Goal: Information Seeking & Learning: Learn about a topic

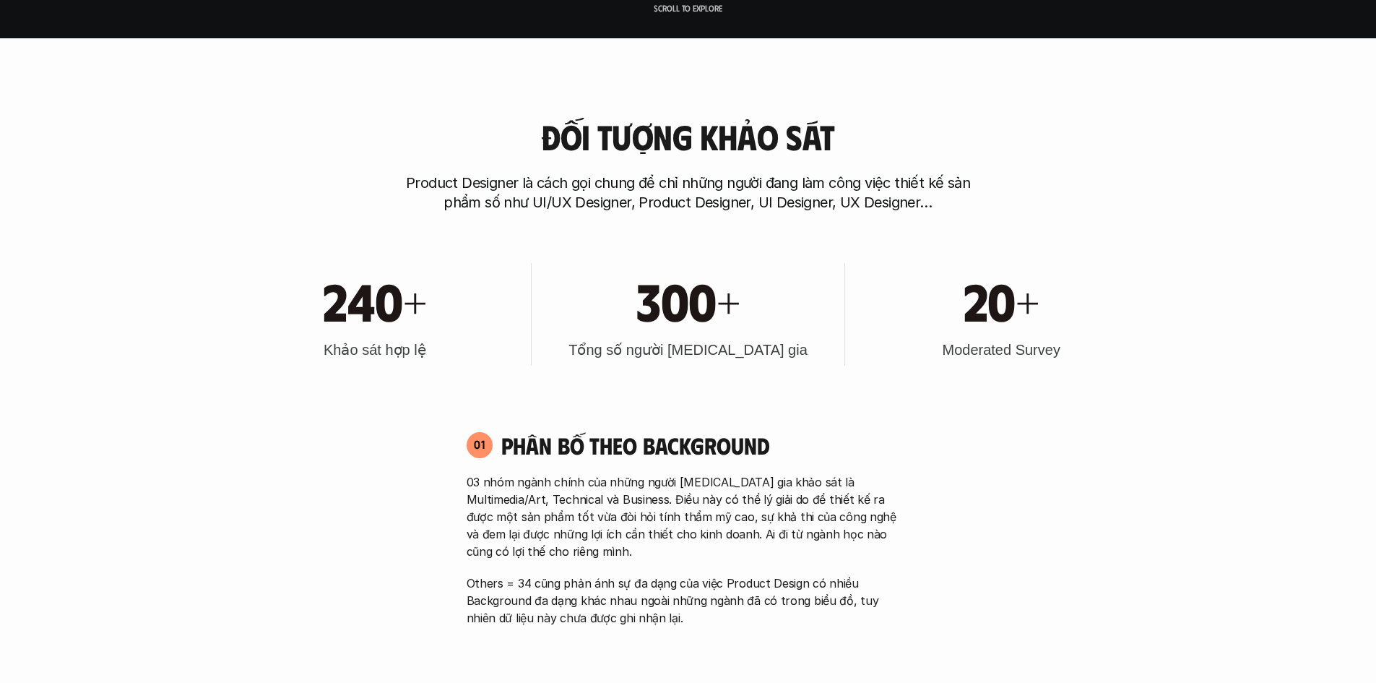
scroll to position [650, 0]
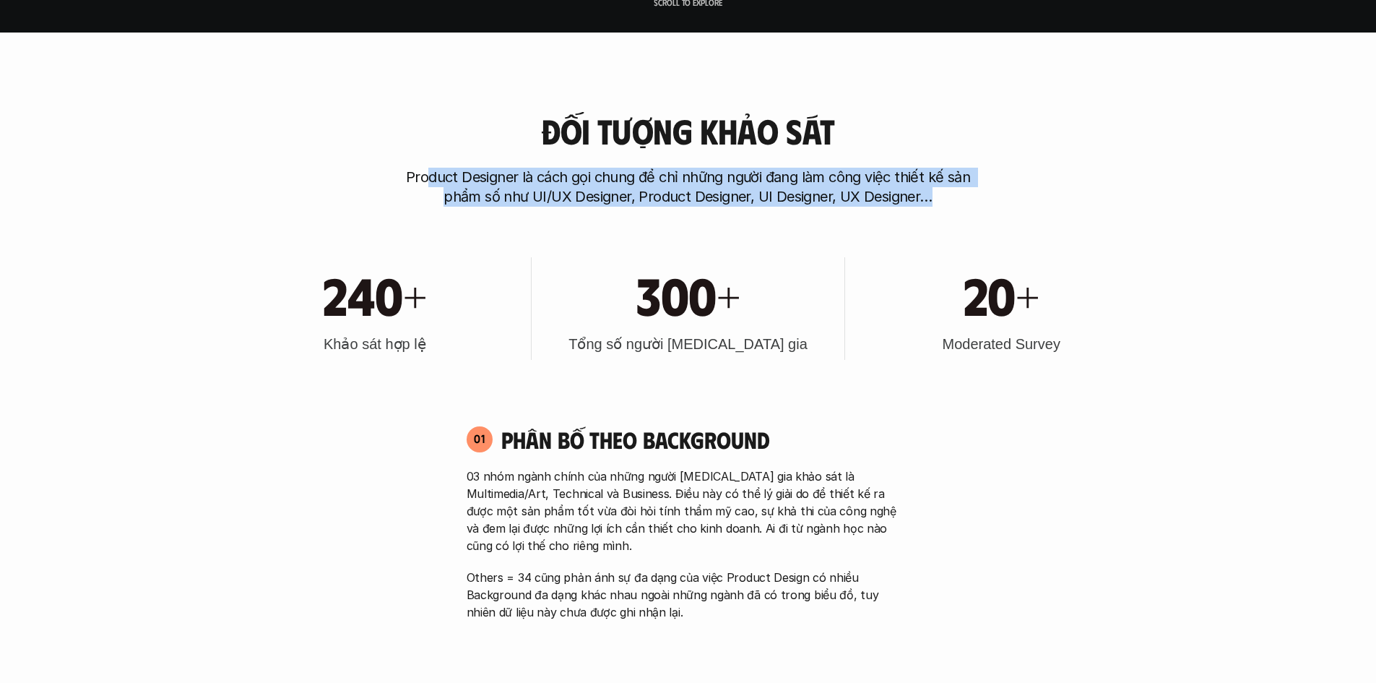
drag, startPoint x: 426, startPoint y: 180, endPoint x: 928, endPoint y: 202, distance: 502.6
click at [928, 202] on p "Product Designer là cách gọi chung để chỉ những người đang làm công việc thiết …" at bounding box center [689, 187] width 578 height 39
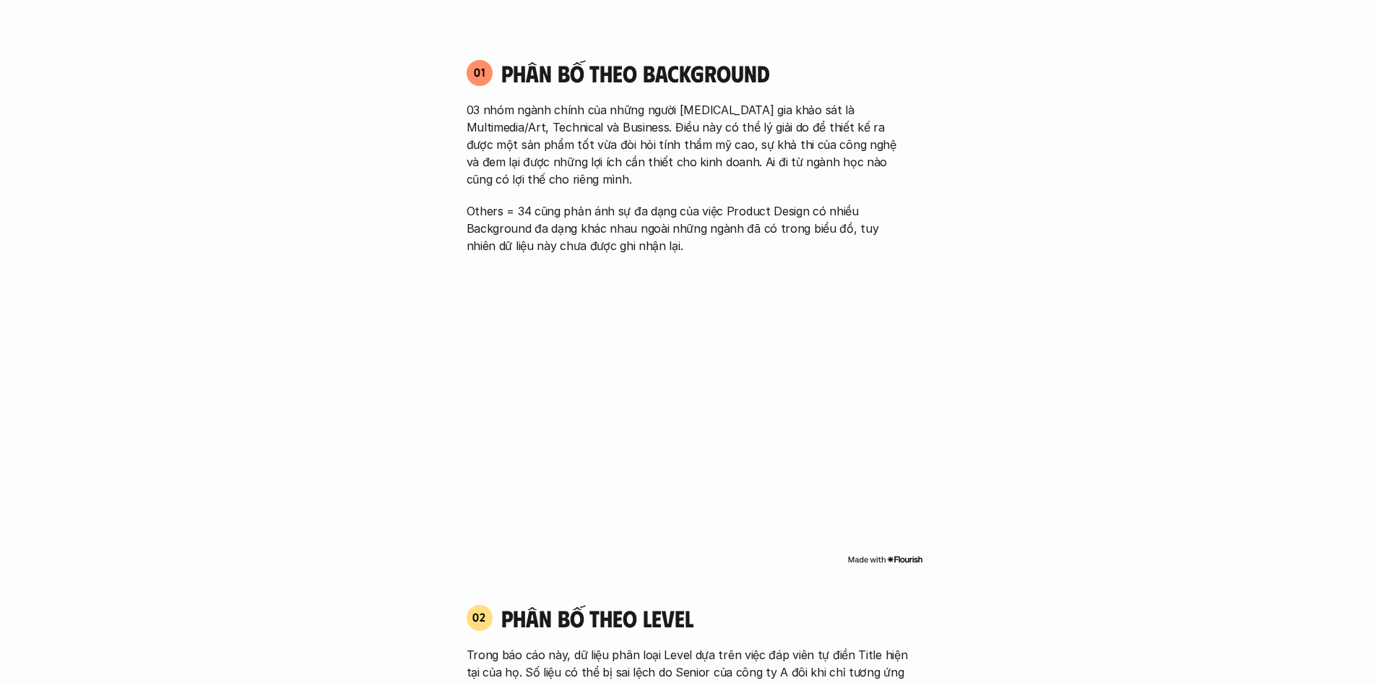
scroll to position [1011, 0]
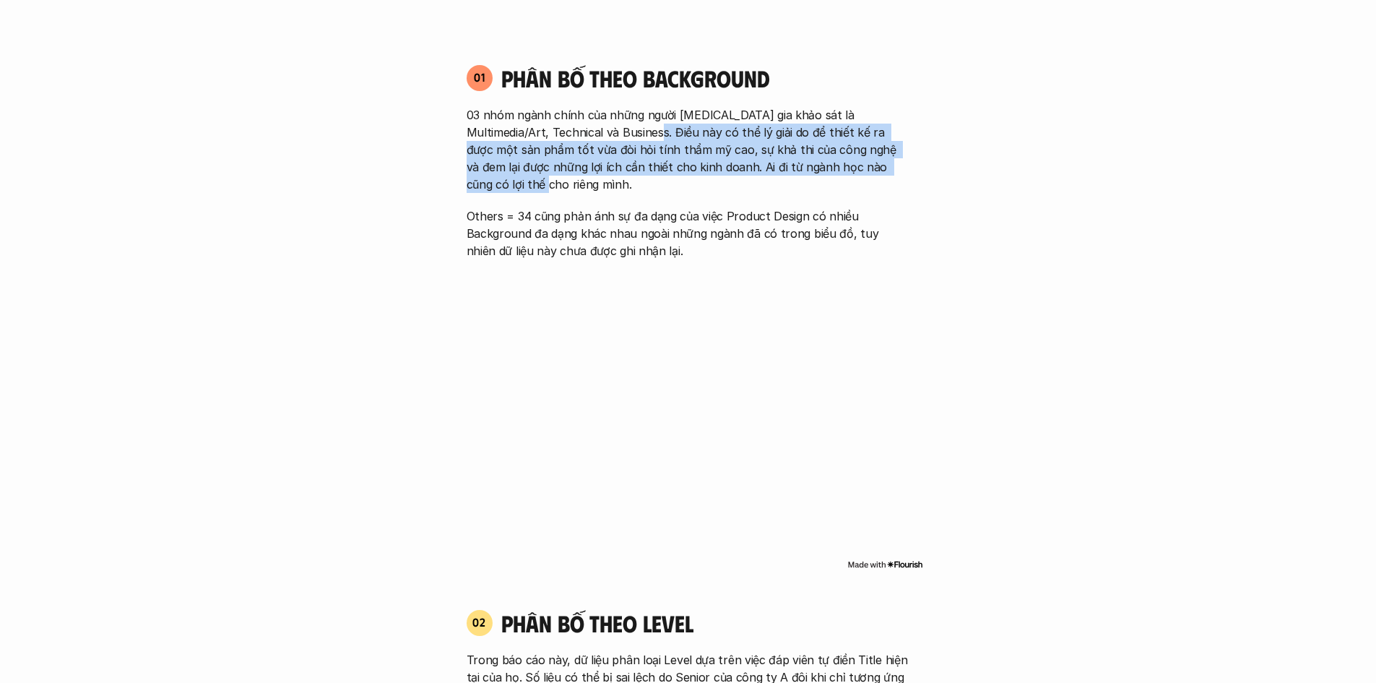
drag, startPoint x: 896, startPoint y: 163, endPoint x: 610, endPoint y: 129, distance: 287.5
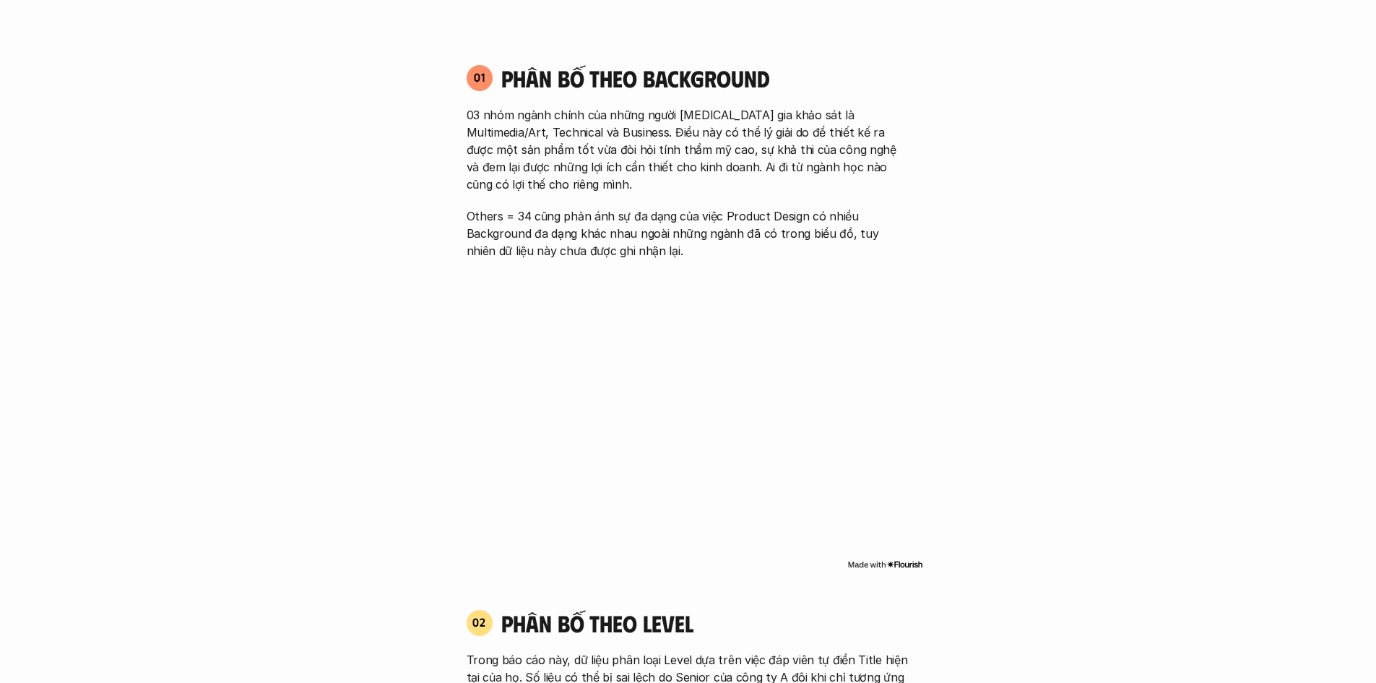
click at [606, 129] on p "03 nhóm ngành chính của những người [MEDICAL_DATA] gia khảo sát là Multimedia/A…" at bounding box center [689, 149] width 444 height 87
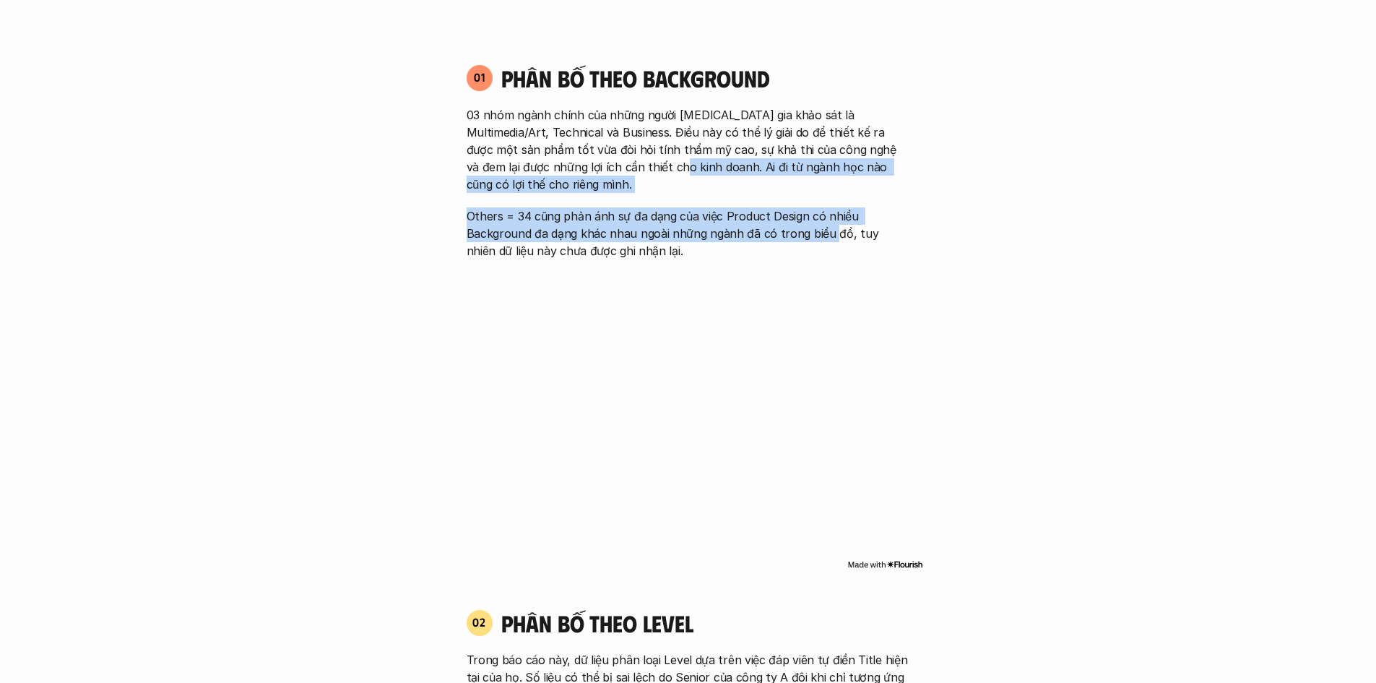
drag, startPoint x: 629, startPoint y: 171, endPoint x: 829, endPoint y: 230, distance: 208.0
click at [829, 230] on div "03 nhóm ngành chính của những người [MEDICAL_DATA] gia khảo sát là Multimedia/A…" at bounding box center [689, 182] width 444 height 153
click at [829, 230] on p "Others = 34 cũng phản ánh sự đa dạng của việc Product Design có nhiều Backgroun…" at bounding box center [689, 233] width 444 height 52
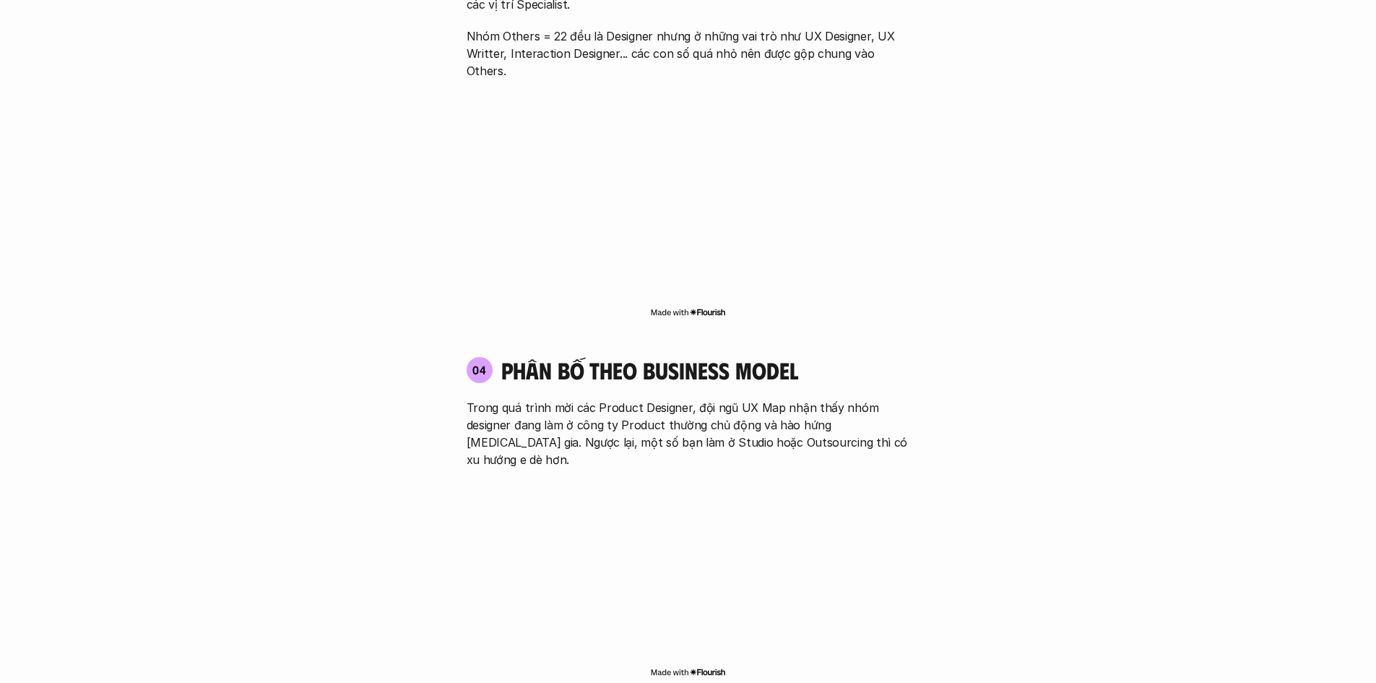
scroll to position [2384, 0]
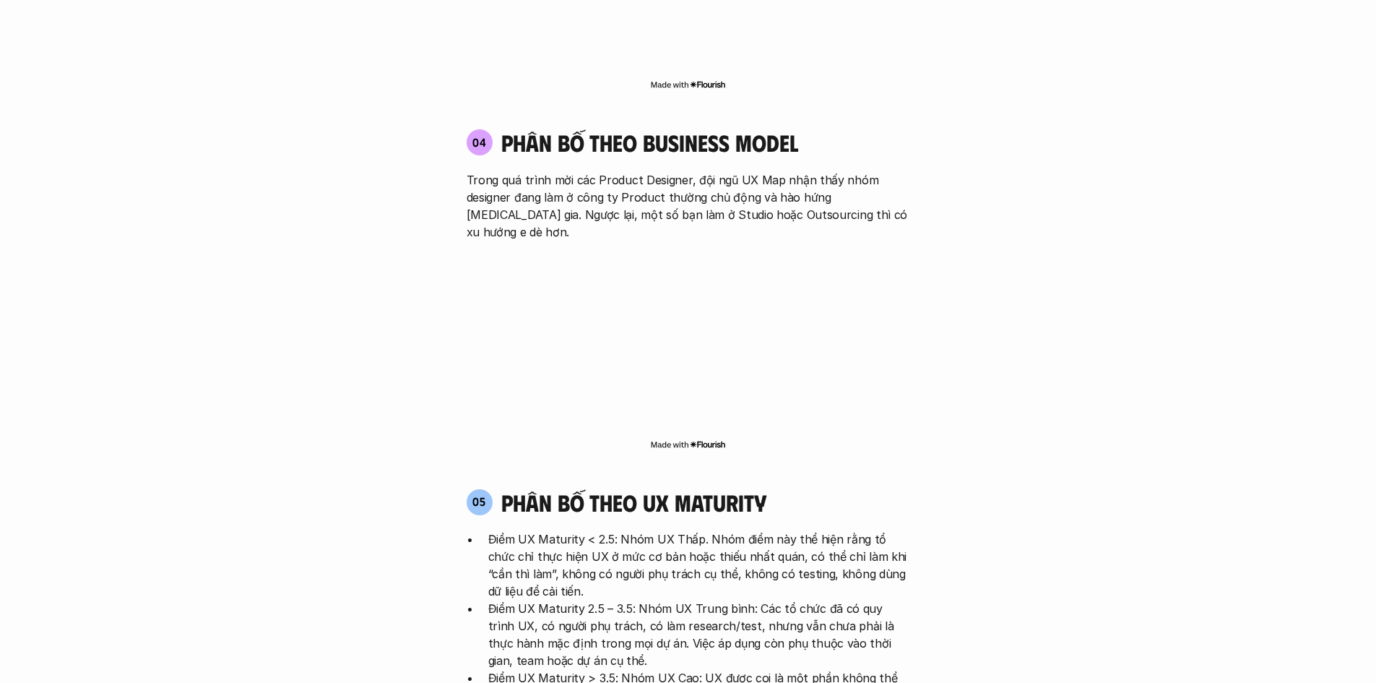
scroll to position [2601, 0]
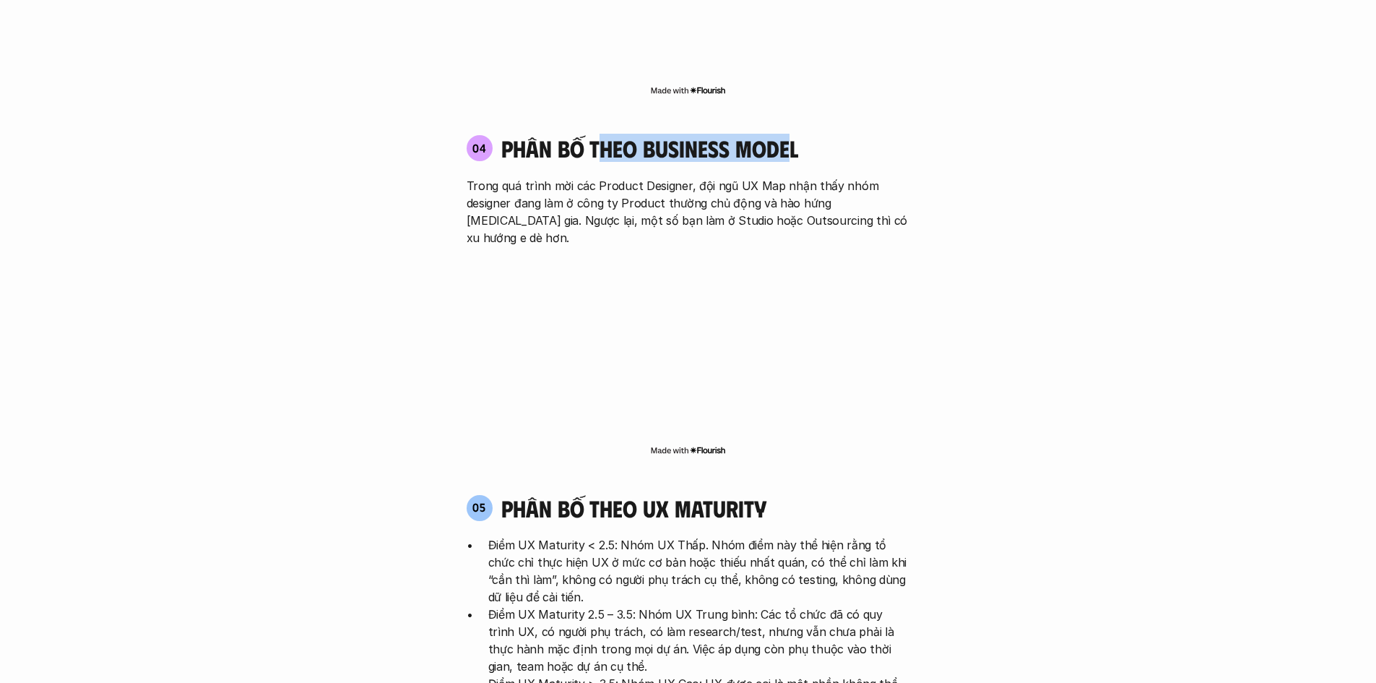
drag, startPoint x: 601, startPoint y: 98, endPoint x: 785, endPoint y: 98, distance: 183.5
click at [785, 134] on h4 "phân bố theo business model" at bounding box center [649, 147] width 297 height 27
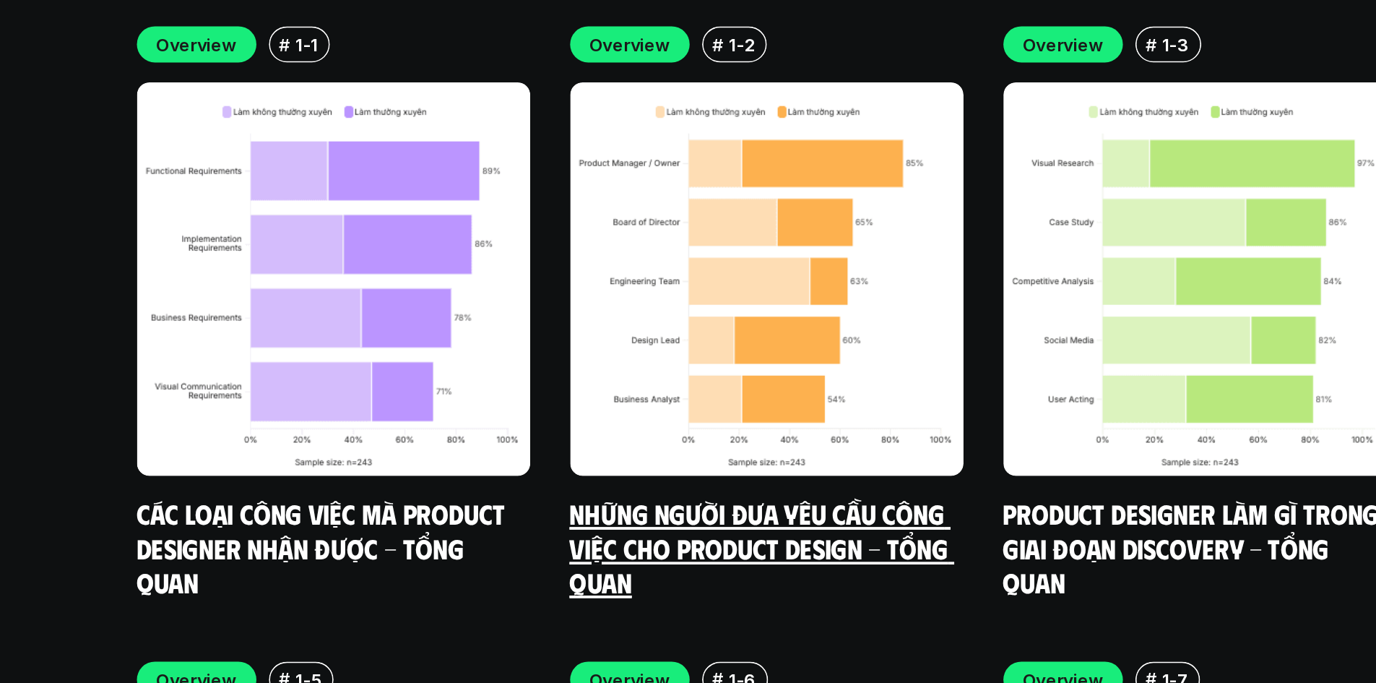
scroll to position [4106, 0]
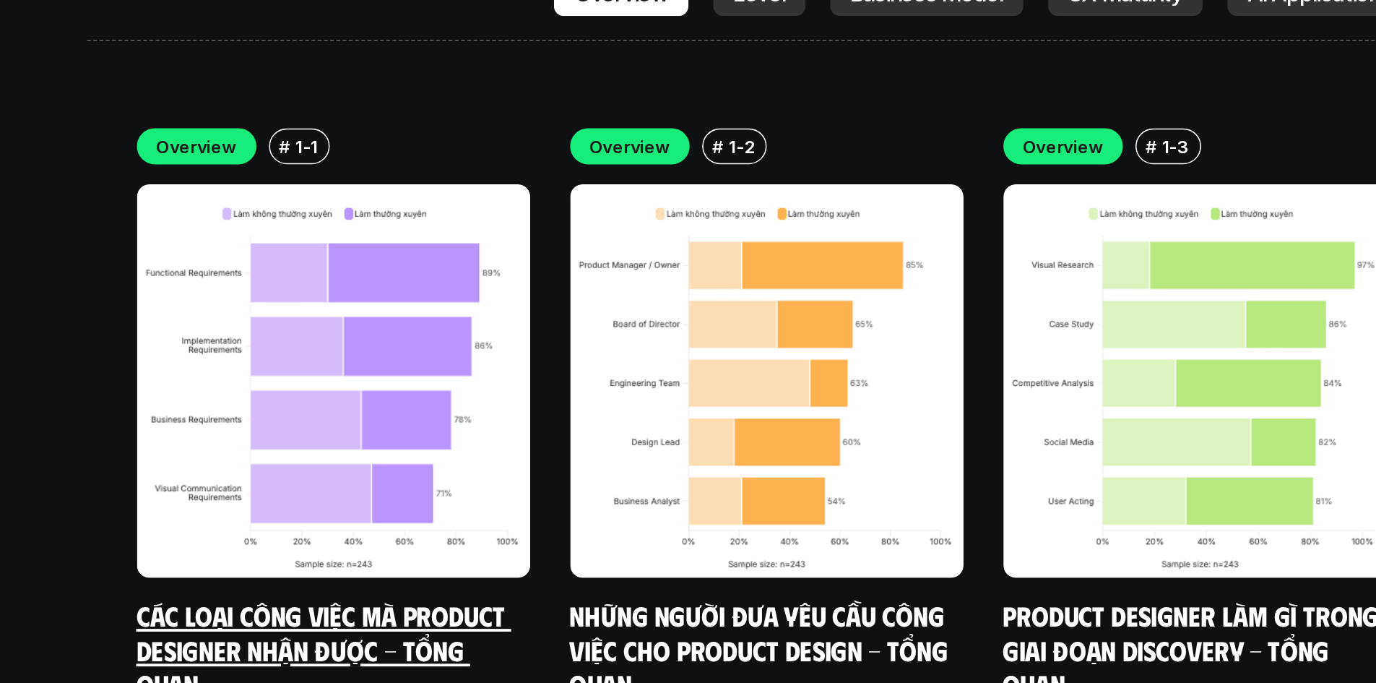
click at [366, 566] on link "Các loại công việc mà Product Designer nhận được - Tổng quan" at bounding box center [305, 595] width 217 height 59
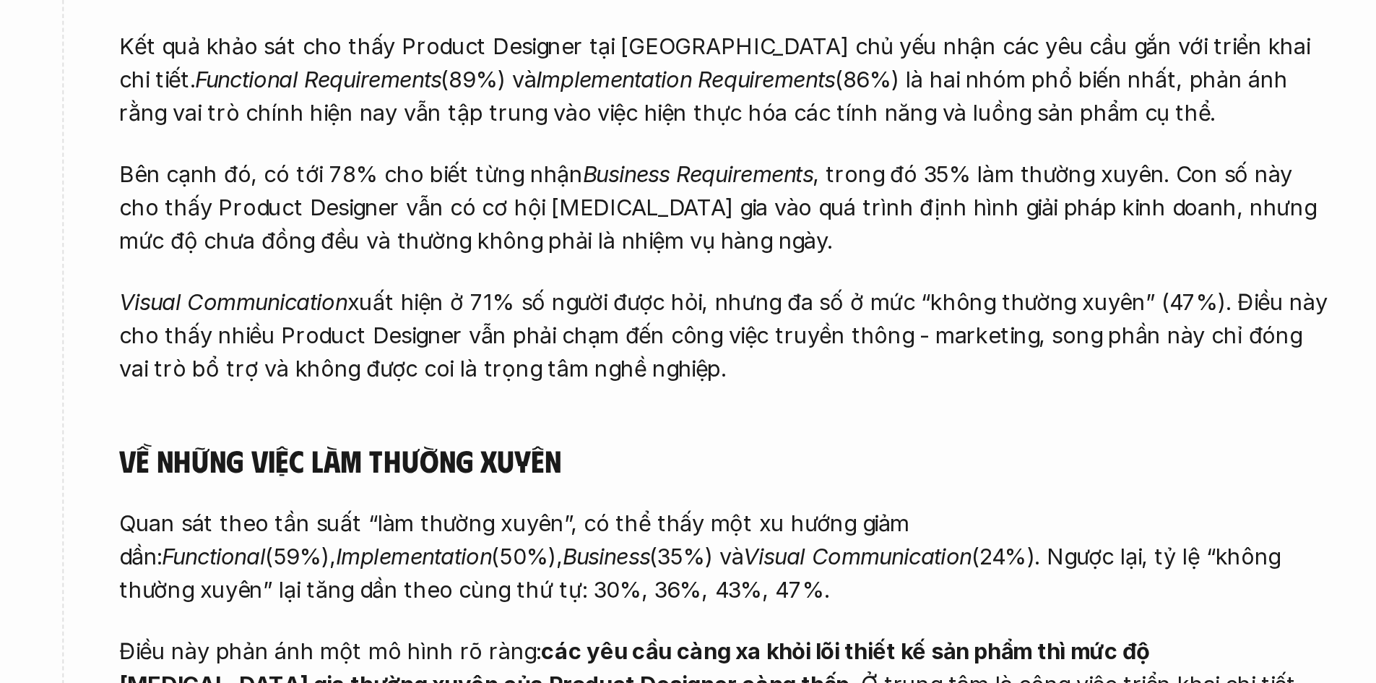
scroll to position [332, 0]
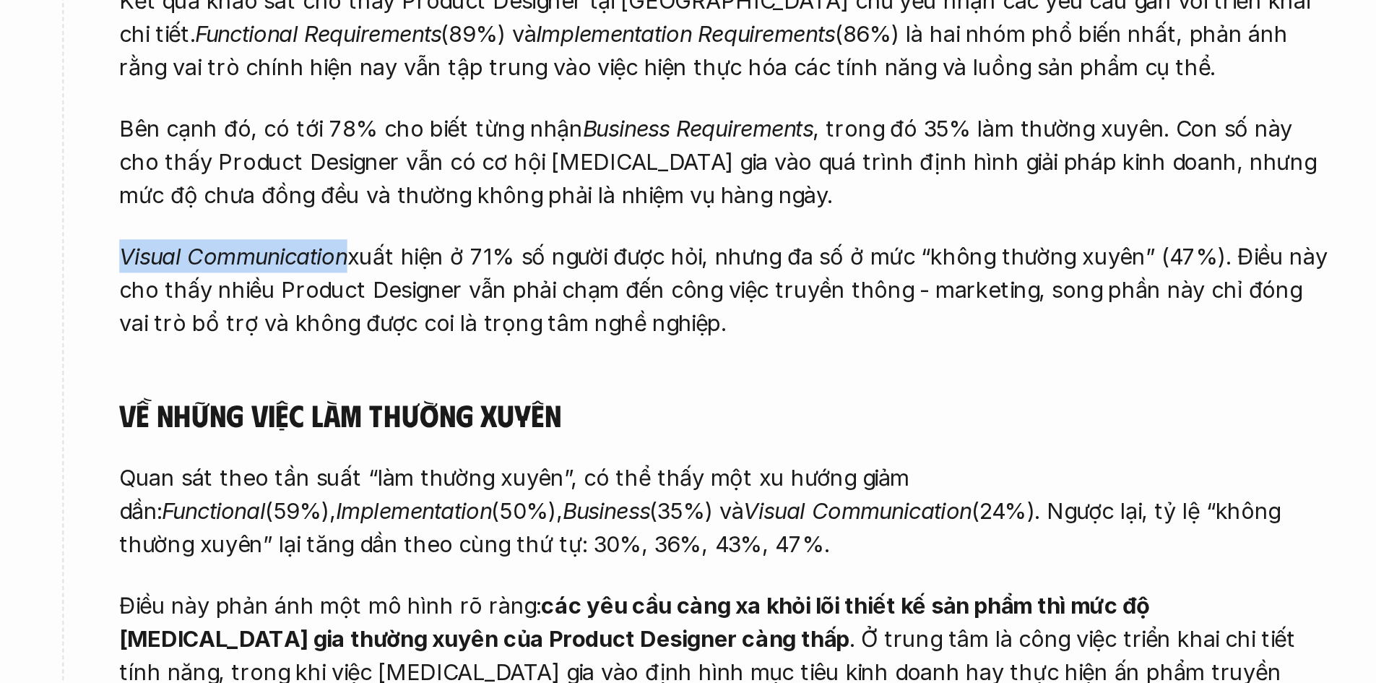
drag, startPoint x: 712, startPoint y: 458, endPoint x: 833, endPoint y: 457, distance: 121.4
click at [833, 457] on div "overview Khảo sát cho thấy công việc chính của các Product Designer [MEDICAL_DA…" at bounding box center [688, 324] width 1318 height 843
copy em "Visual Communication"
click at [922, 486] on p "Visual Communication xuất hiện ở 71% số người được hỏi, nhưng đa số ở mức “khôn…" at bounding box center [1032, 478] width 630 height 52
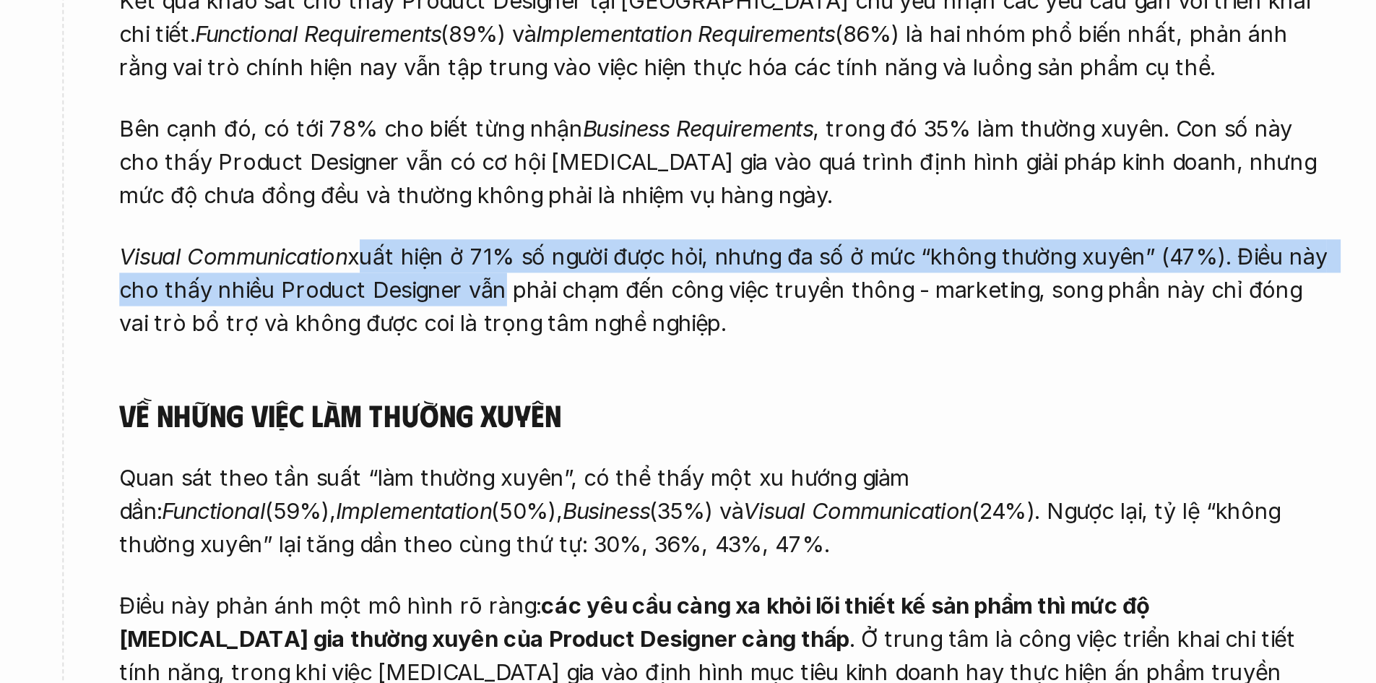
drag, startPoint x: 842, startPoint y: 465, endPoint x: 905, endPoint y: 469, distance: 63.7
click at [905, 469] on p "Visual Communication xuất hiện ở 71% số người được hỏi, nhưng đa số ở mức “khôn…" at bounding box center [1032, 478] width 630 height 52
click at [907, 470] on p "Visual Communication xuất hiện ở 71% số người được hỏi, nhưng đa số ở mức “khôn…" at bounding box center [1032, 478] width 630 height 52
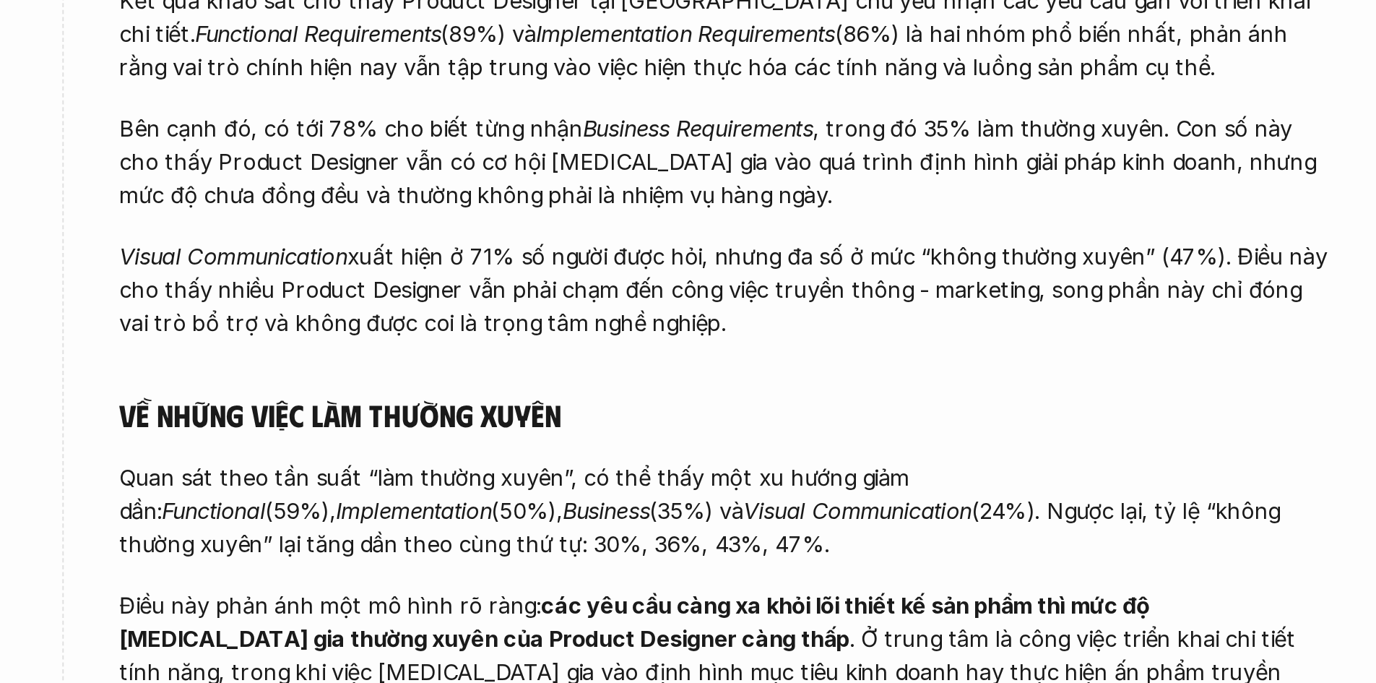
drag, startPoint x: 916, startPoint y: 463, endPoint x: 993, endPoint y: 465, distance: 77.3
click at [993, 465] on p "Visual Communication xuất hiện ở 71% số người được hỏi, nhưng đa số ở mức “khôn…" at bounding box center [1032, 478] width 630 height 52
drag, startPoint x: 993, startPoint y: 465, endPoint x: 980, endPoint y: 467, distance: 13.9
click at [993, 465] on p "Visual Communication xuất hiện ở 71% số người được hỏi, nhưng đa số ở mức “khôn…" at bounding box center [1032, 478] width 630 height 52
drag, startPoint x: 944, startPoint y: 467, endPoint x: 1004, endPoint y: 467, distance: 60.0
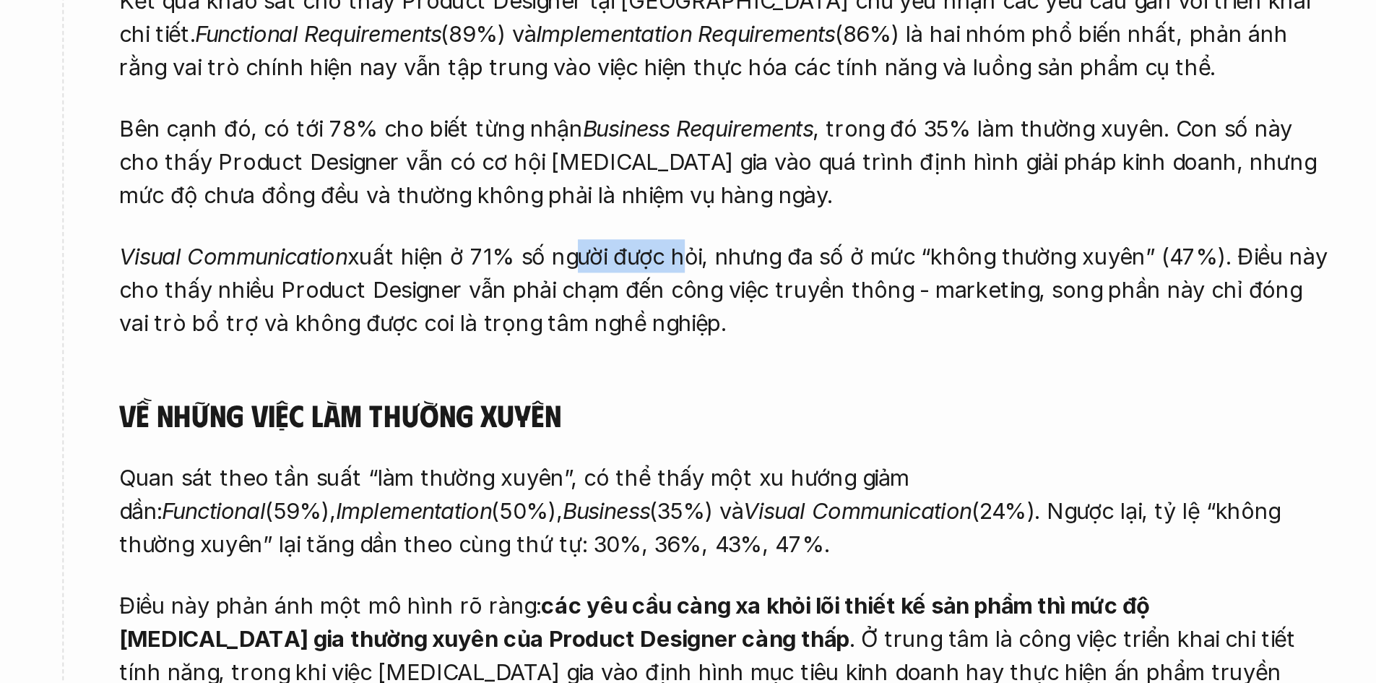
click at [1004, 467] on p "Visual Communication xuất hiện ở 71% số người được hỏi, nhưng đa số ở mức “khôn…" at bounding box center [1032, 478] width 630 height 52
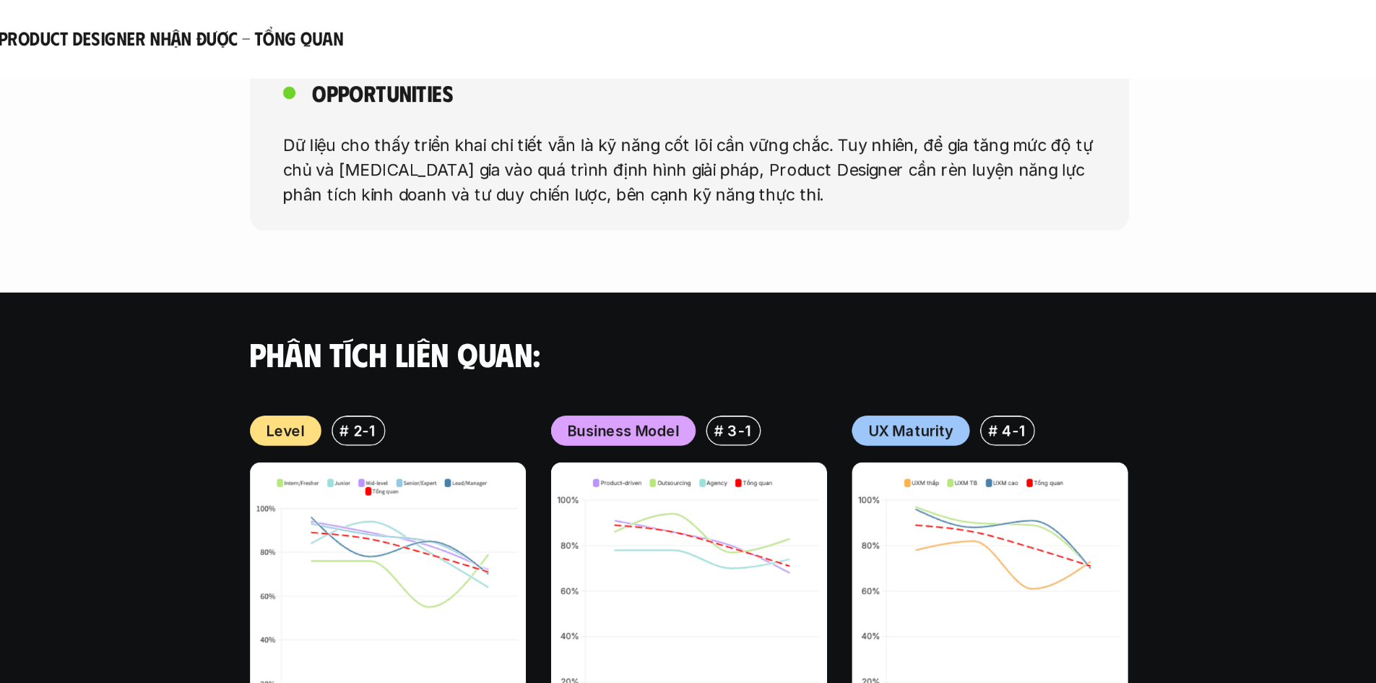
scroll to position [1261, 0]
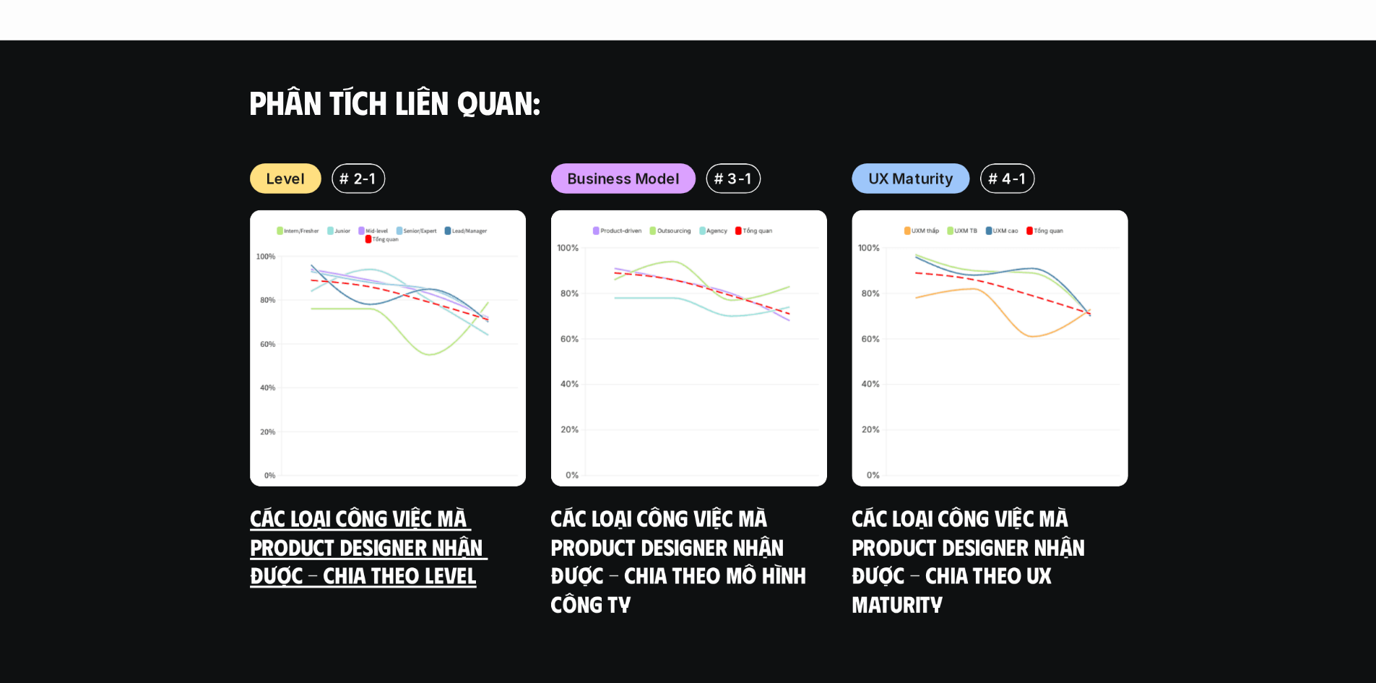
click at [500, 542] on link "Các loại công việc mà Product Designer nhận được - Chia theo Level" at bounding box center [464, 557] width 166 height 59
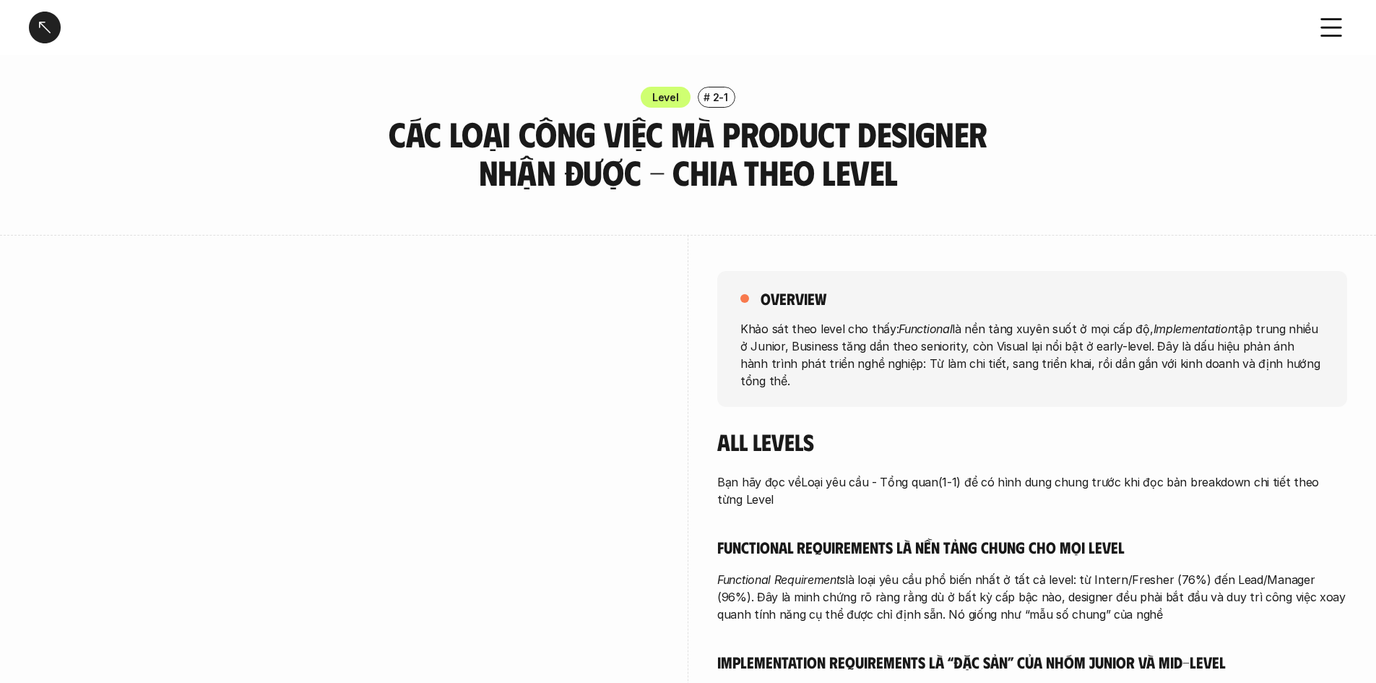
click at [688, 384] on div at bounding box center [688, 658] width 1 height 847
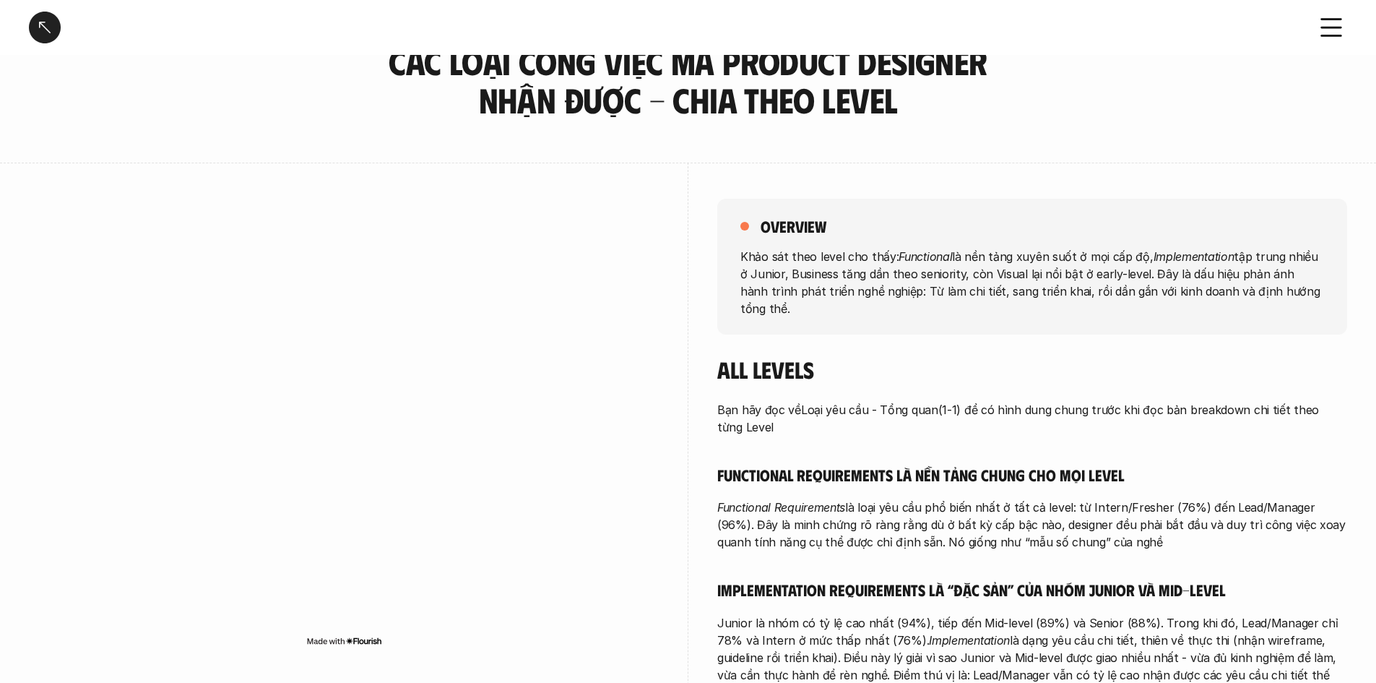
click at [705, 391] on div "overview Khảo sát theo level cho thấy: Functional là nền tảng xuyên suốt ở mọi …" at bounding box center [688, 586] width 1318 height 847
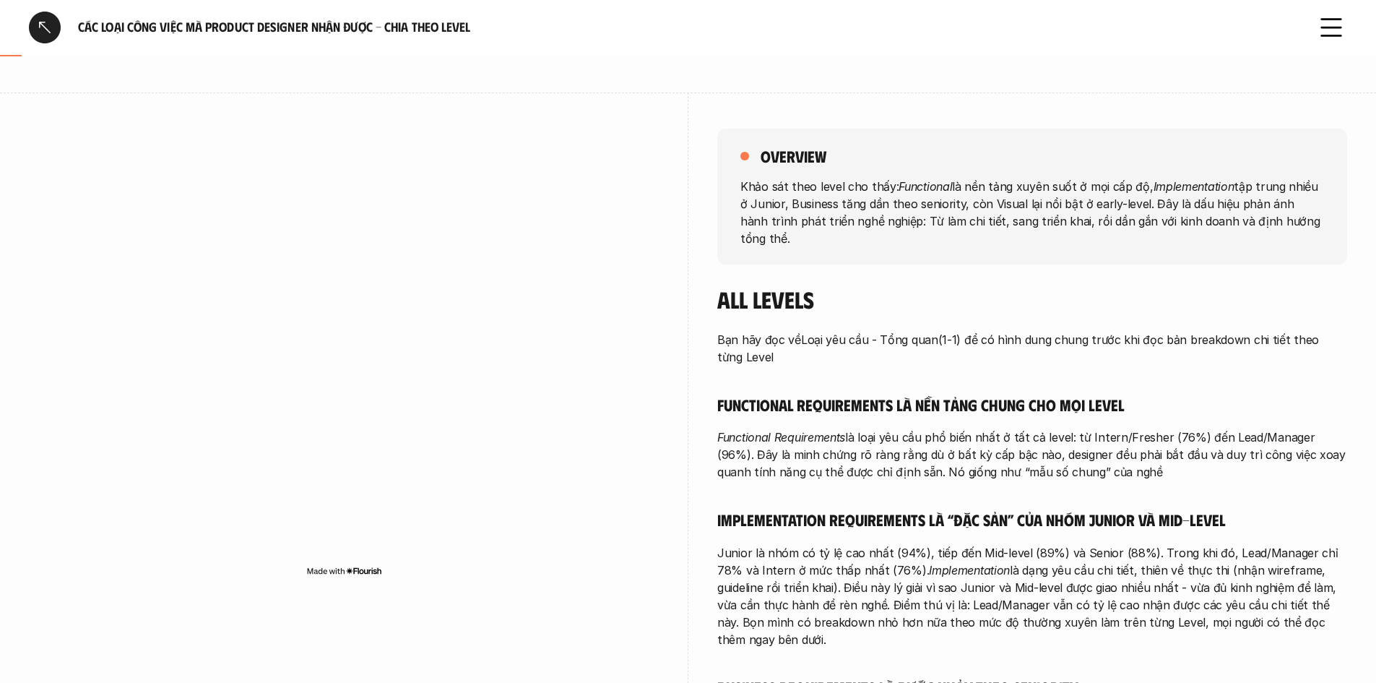
scroll to position [144, 0]
click at [703, 246] on div "overview Khảo sát theo level cho thấy: Functional là nền tảng xuyên suốt ở mọi …" at bounding box center [688, 513] width 1318 height 847
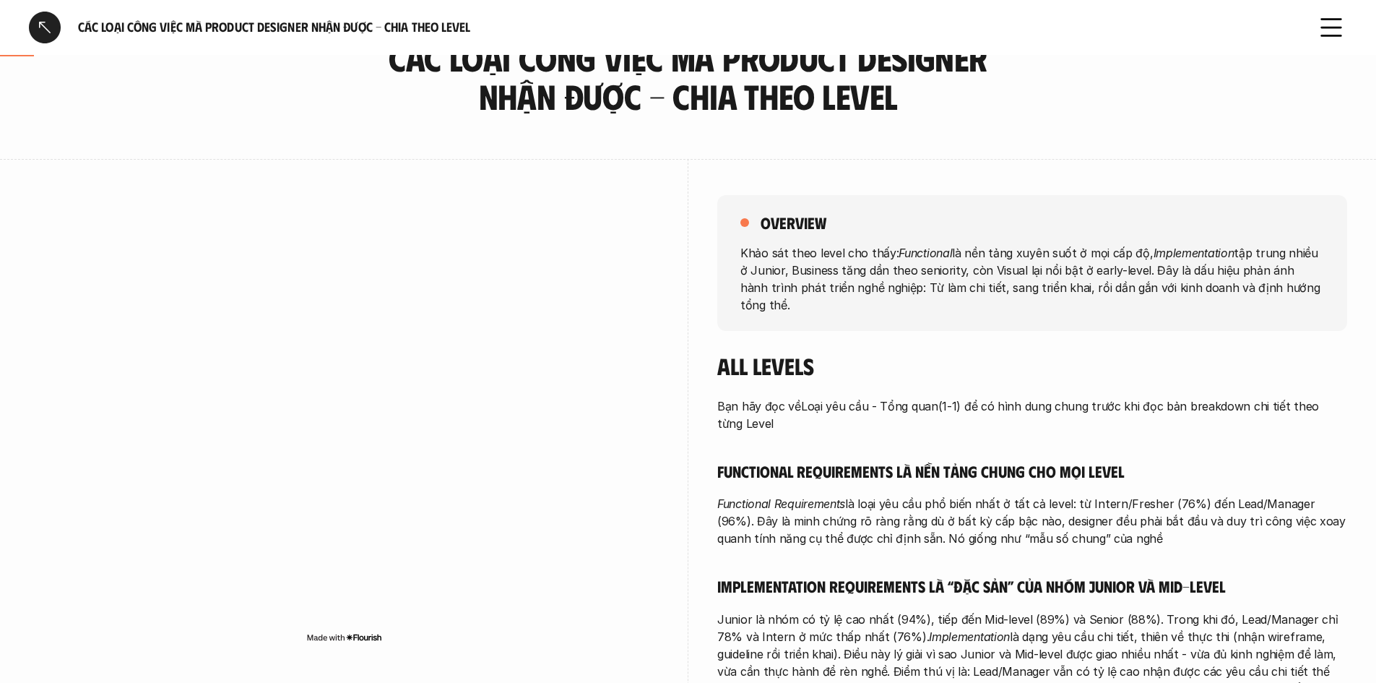
scroll to position [0, 0]
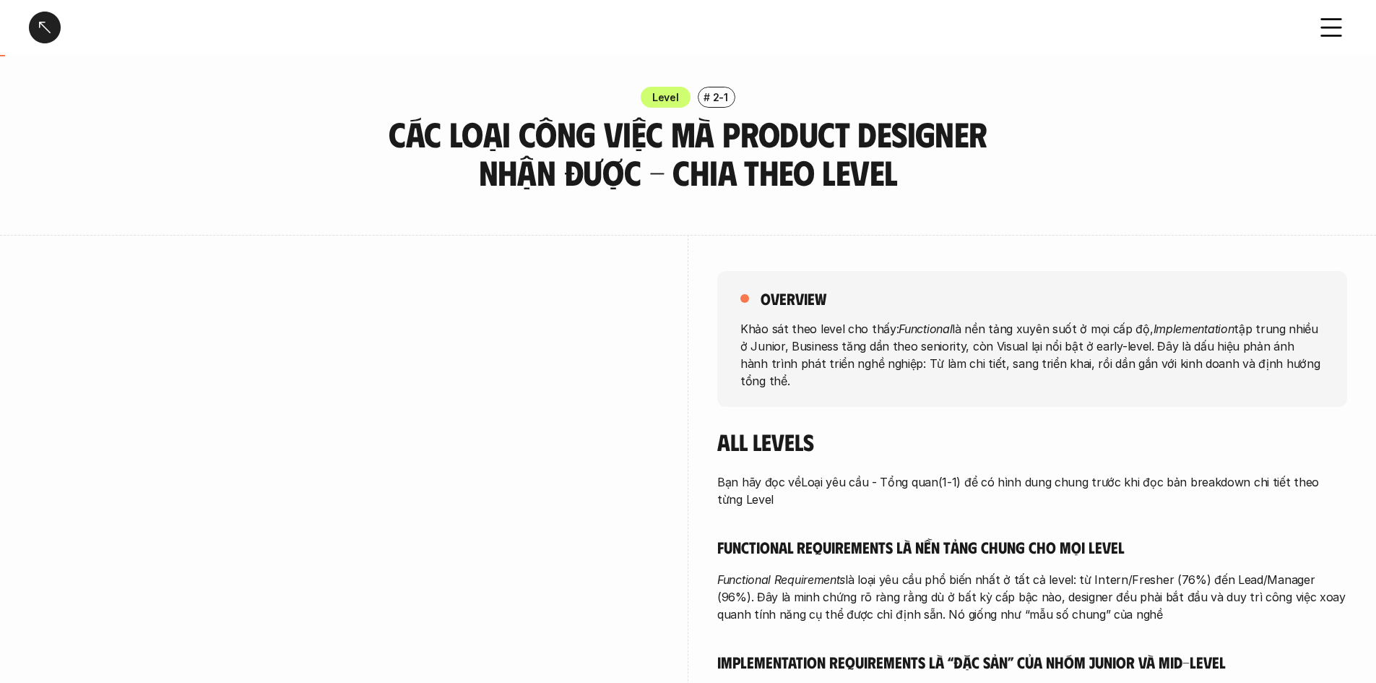
click at [51, 27] on div at bounding box center [45, 28] width 32 height 32
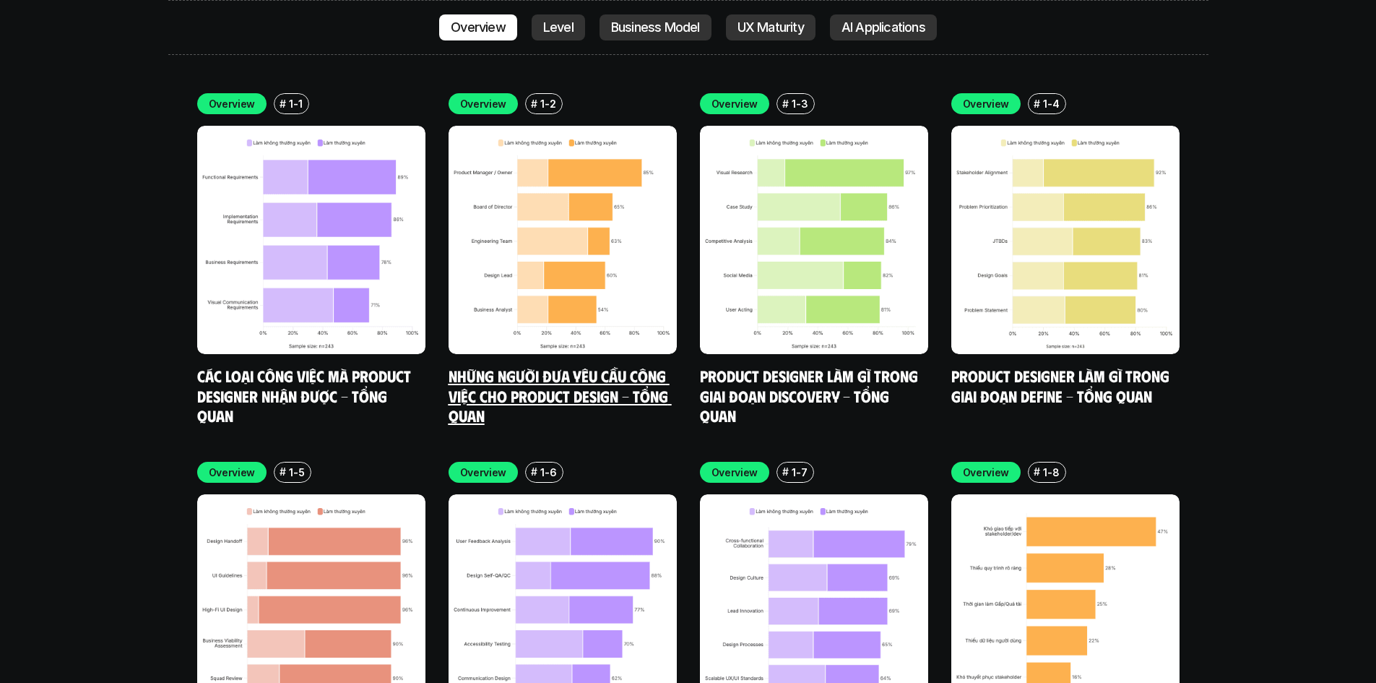
scroll to position [4323, 0]
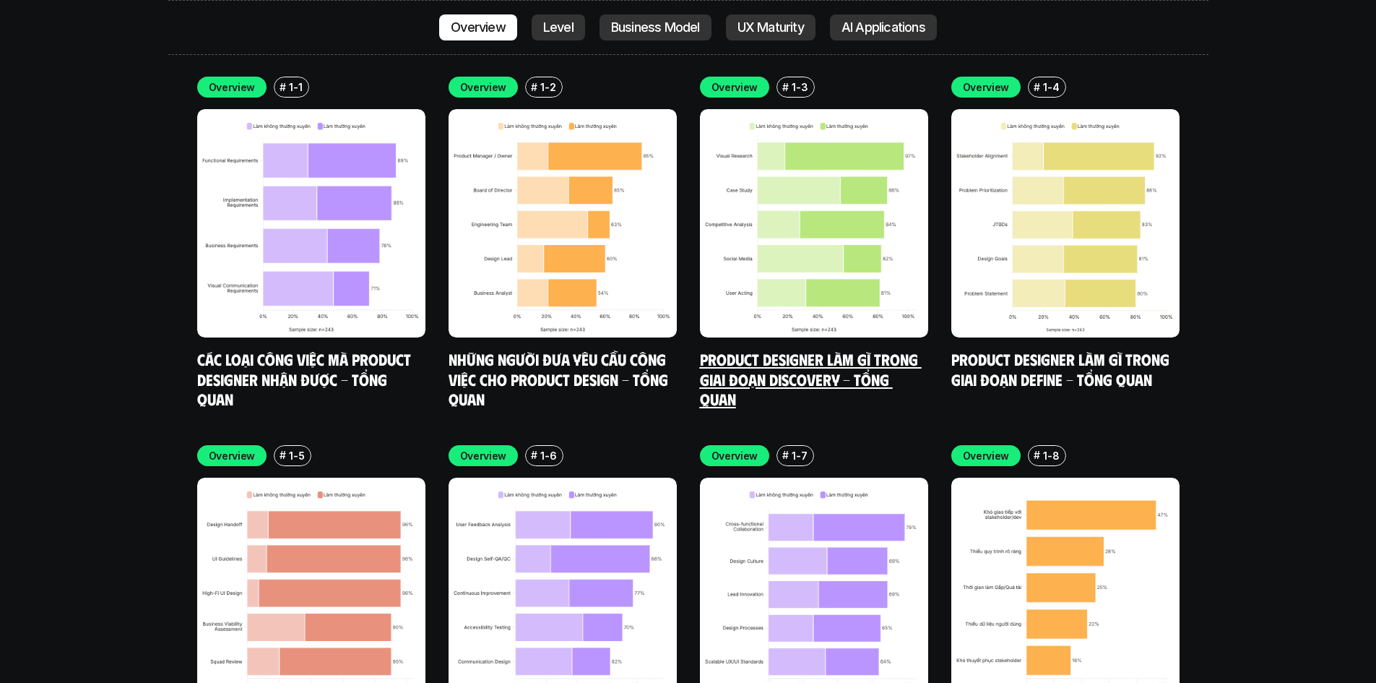
click at [745, 349] on link "Product Designer làm gì trong giai đoạn Discovery - Tổng quan" at bounding box center [811, 378] width 222 height 59
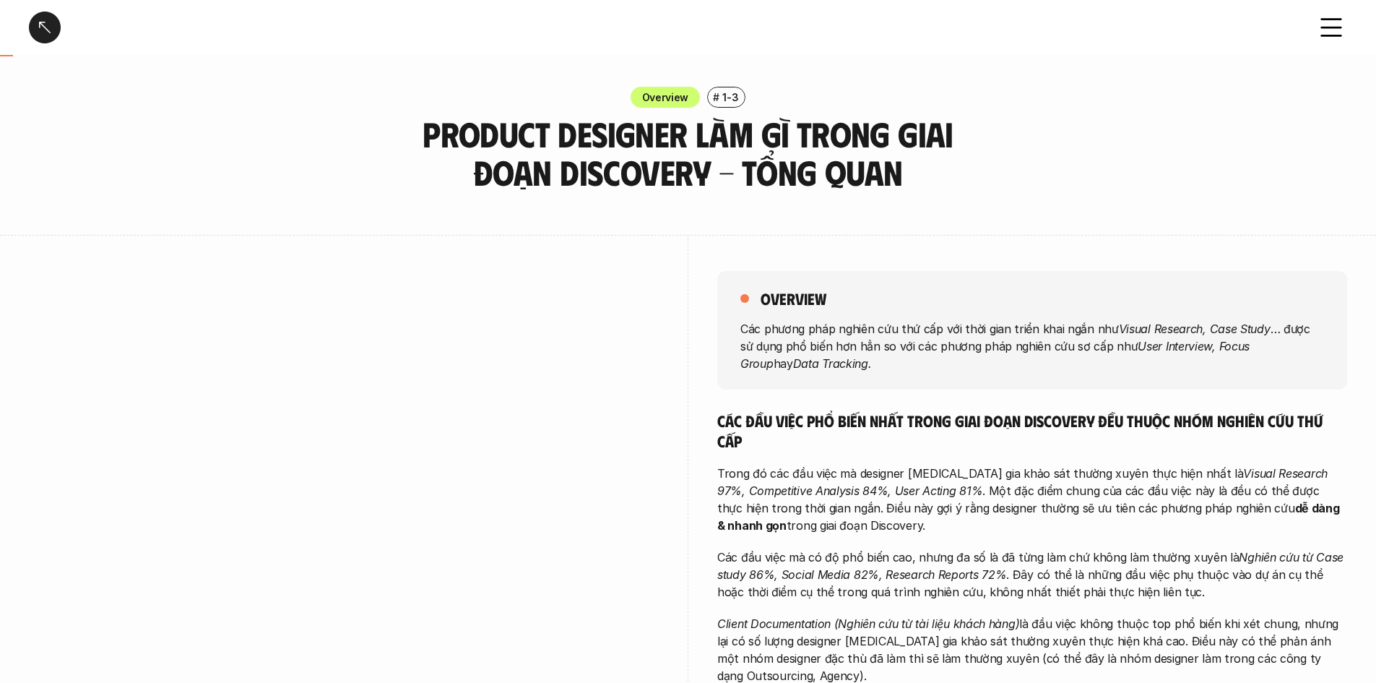
click at [38, 35] on div at bounding box center [45, 28] width 32 height 32
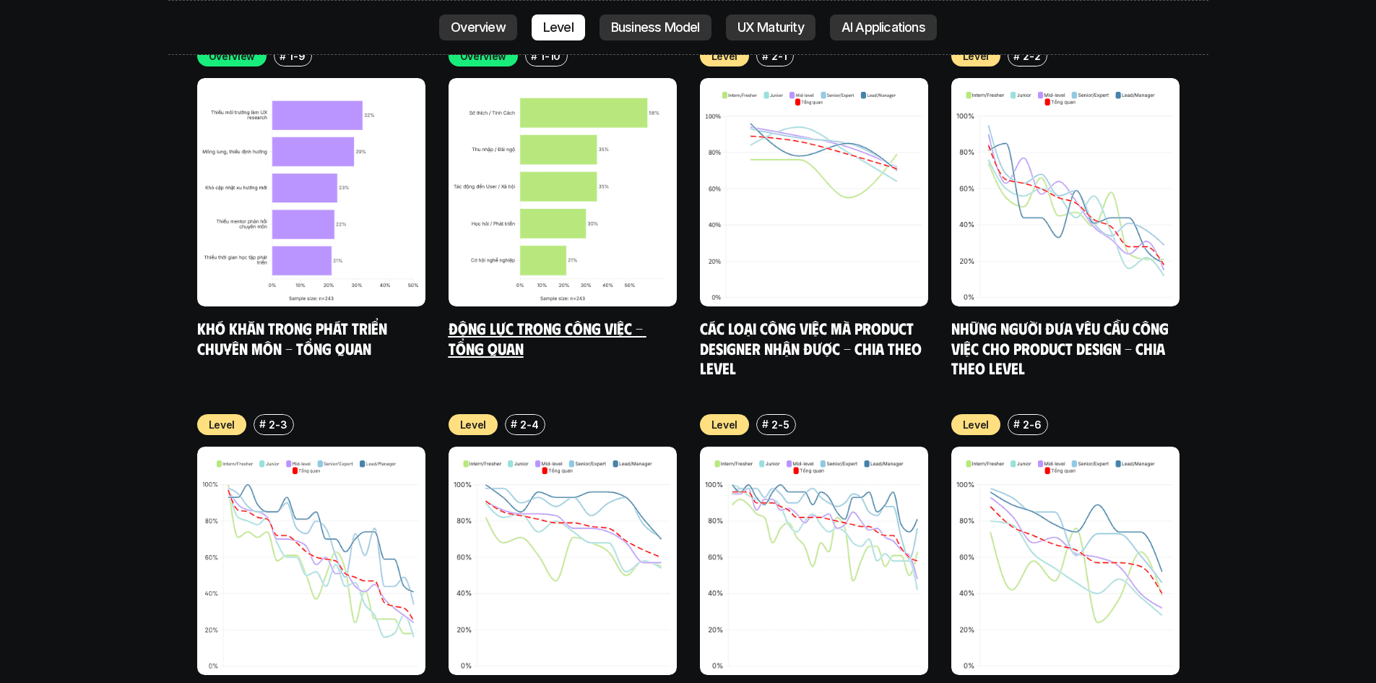
scroll to position [5098, 0]
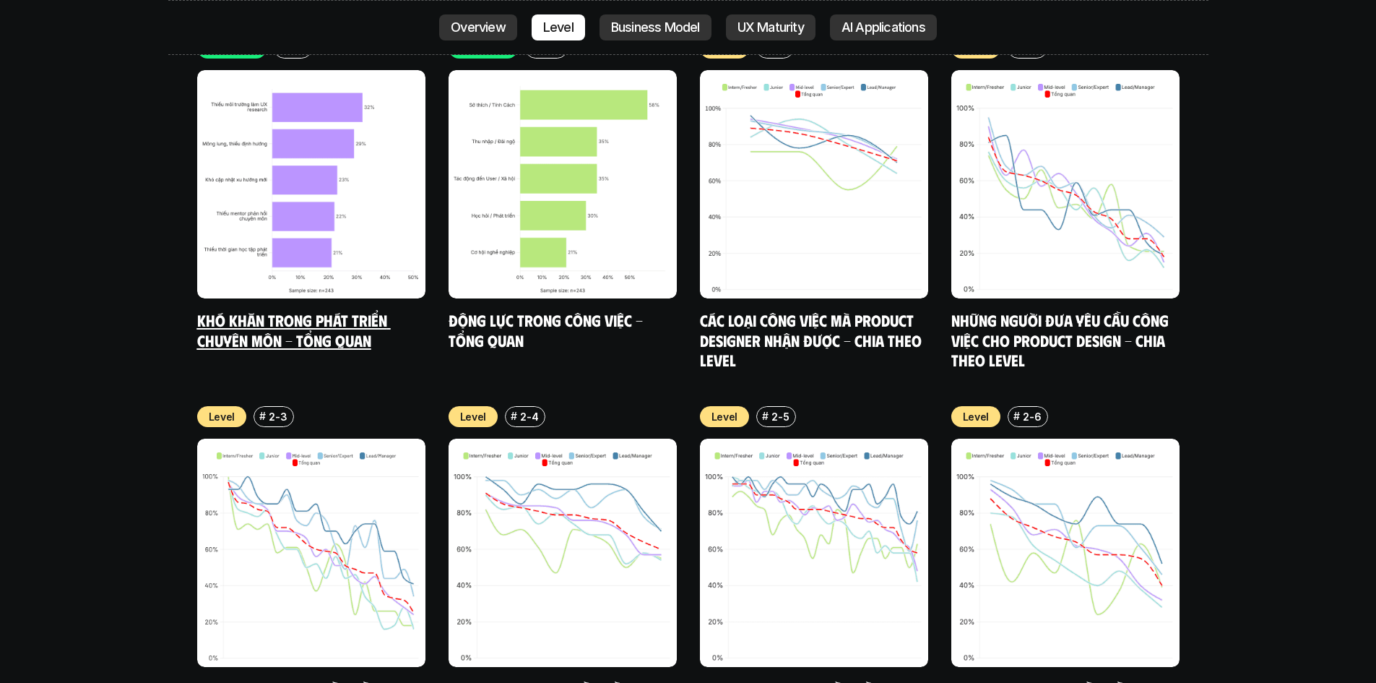
click at [309, 240] on div "Overview # 1-9 Khó khăn trong phát triển chuyên môn - Tổng quan" at bounding box center [311, 194] width 228 height 312
click at [309, 310] on link "Khó khăn trong phát triển chuyên môn - Tổng quan" at bounding box center [294, 330] width 194 height 40
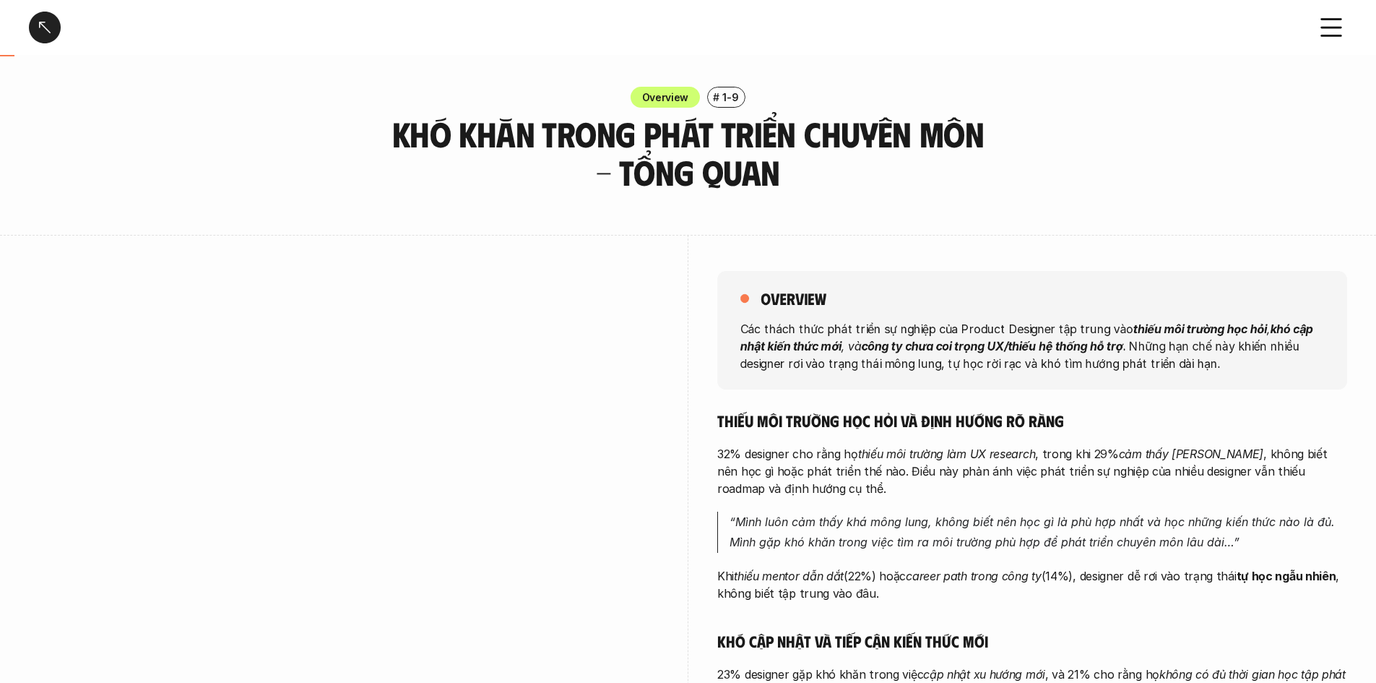
click at [1327, 38] on icon at bounding box center [1332, 28] width 32 height 32
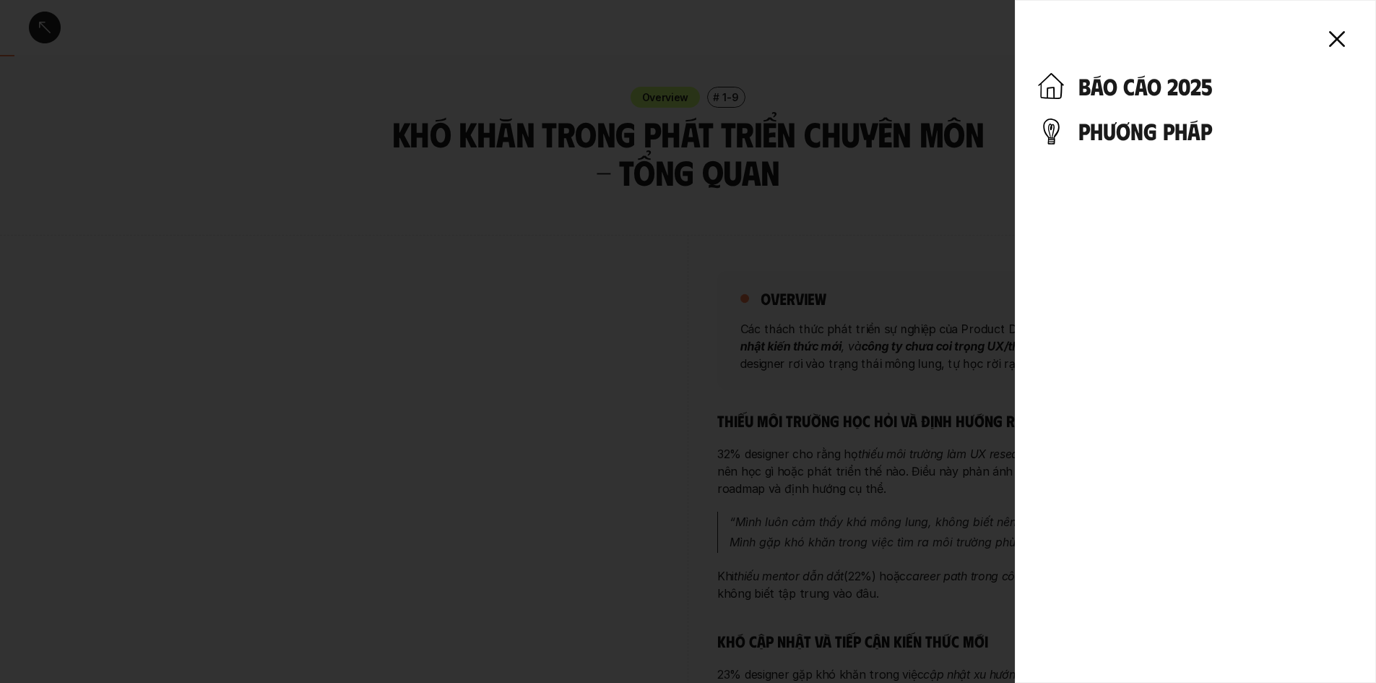
click at [1117, 134] on h4 "phương pháp" at bounding box center [1216, 130] width 275 height 27
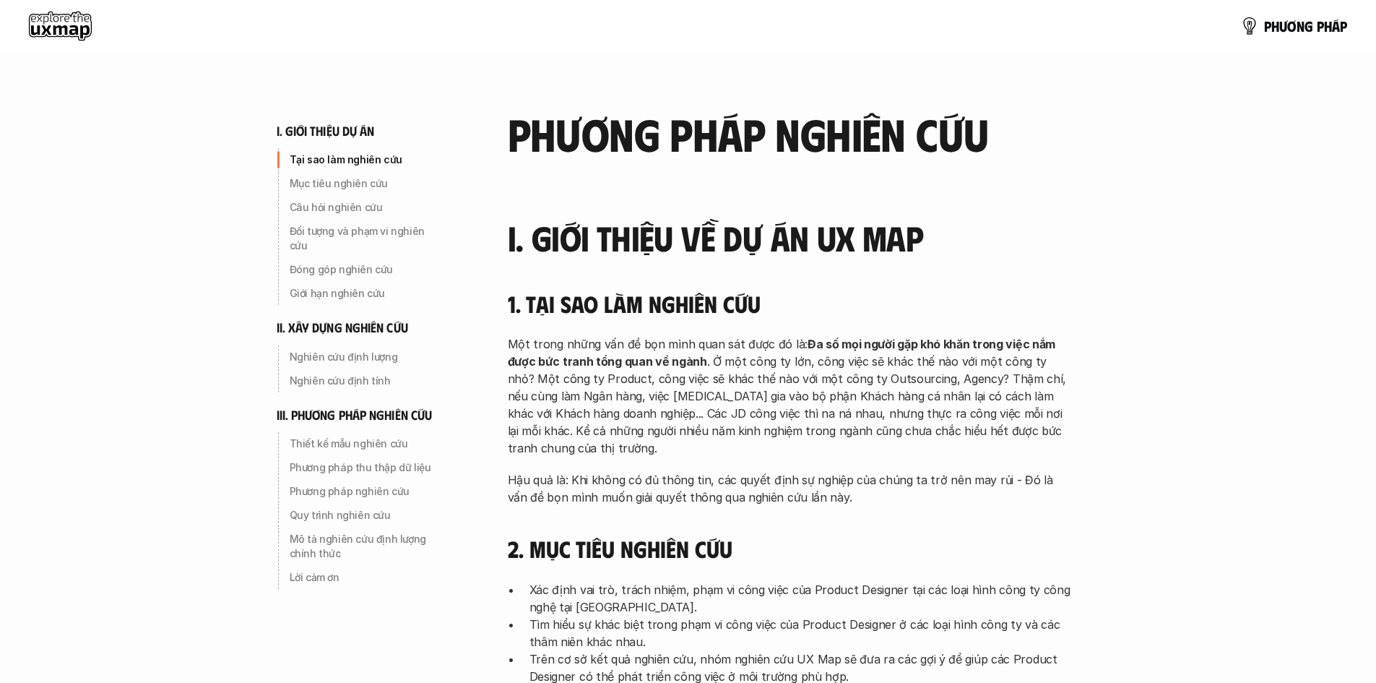
click at [66, 40] on use at bounding box center [60, 26] width 63 height 29
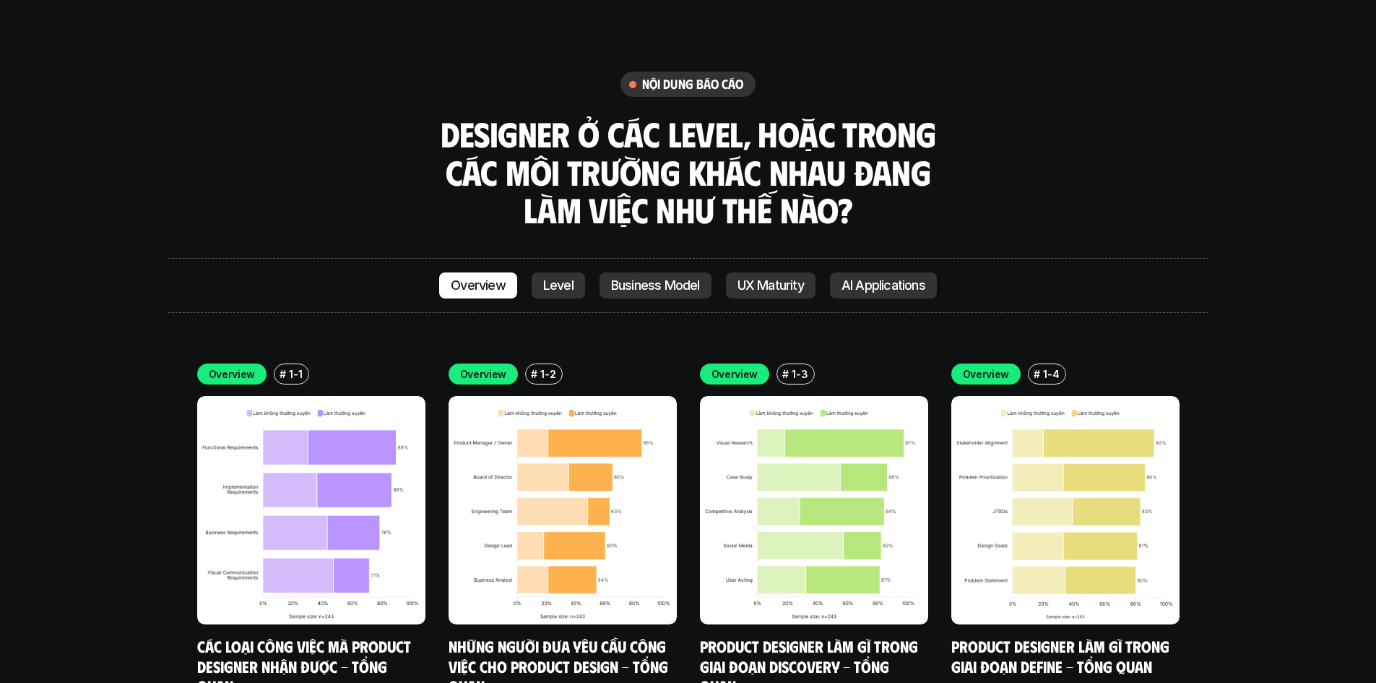
scroll to position [4037, 0]
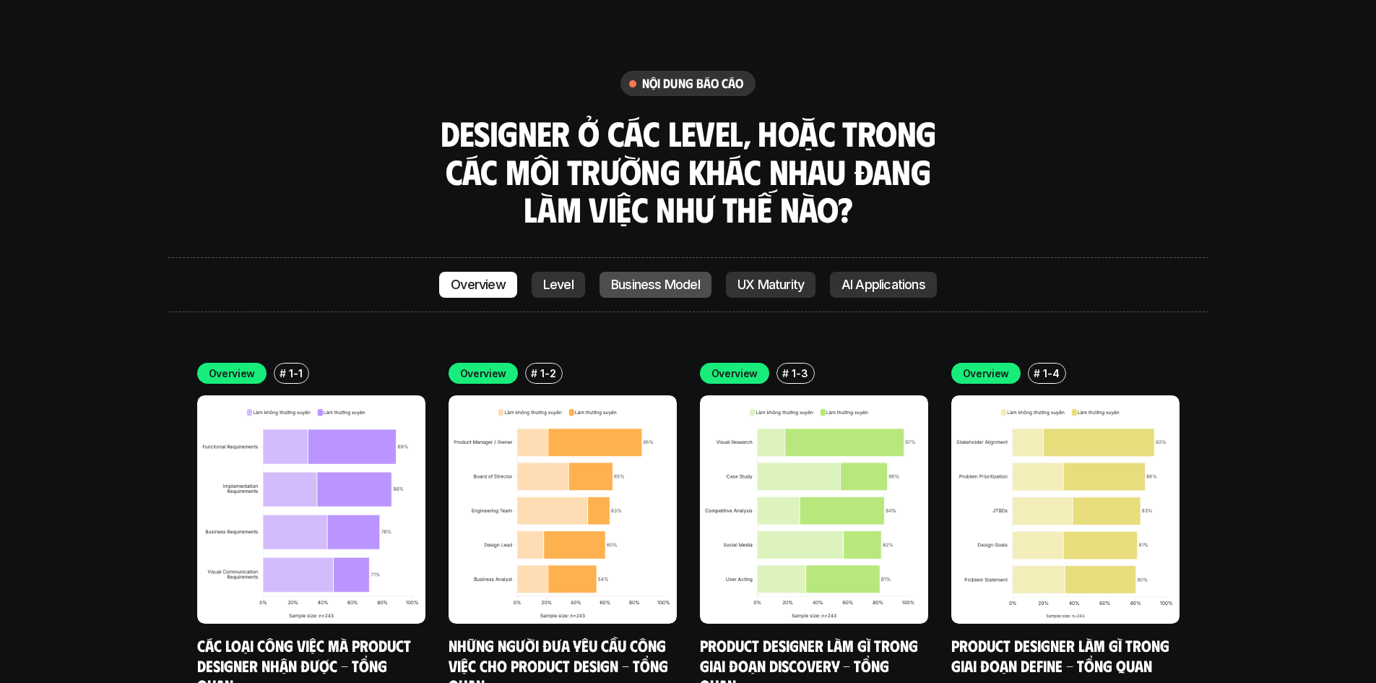
click at [683, 277] on p "Business Model" at bounding box center [655, 284] width 89 height 14
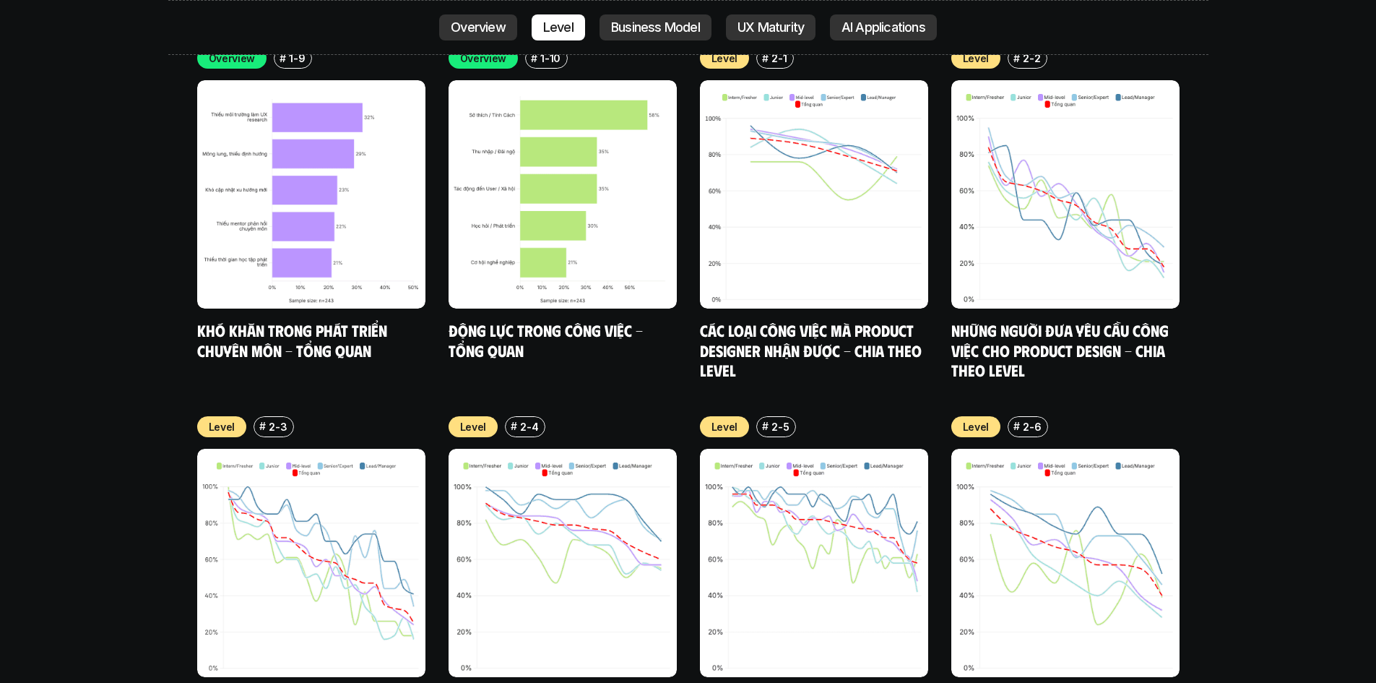
scroll to position [5078, 0]
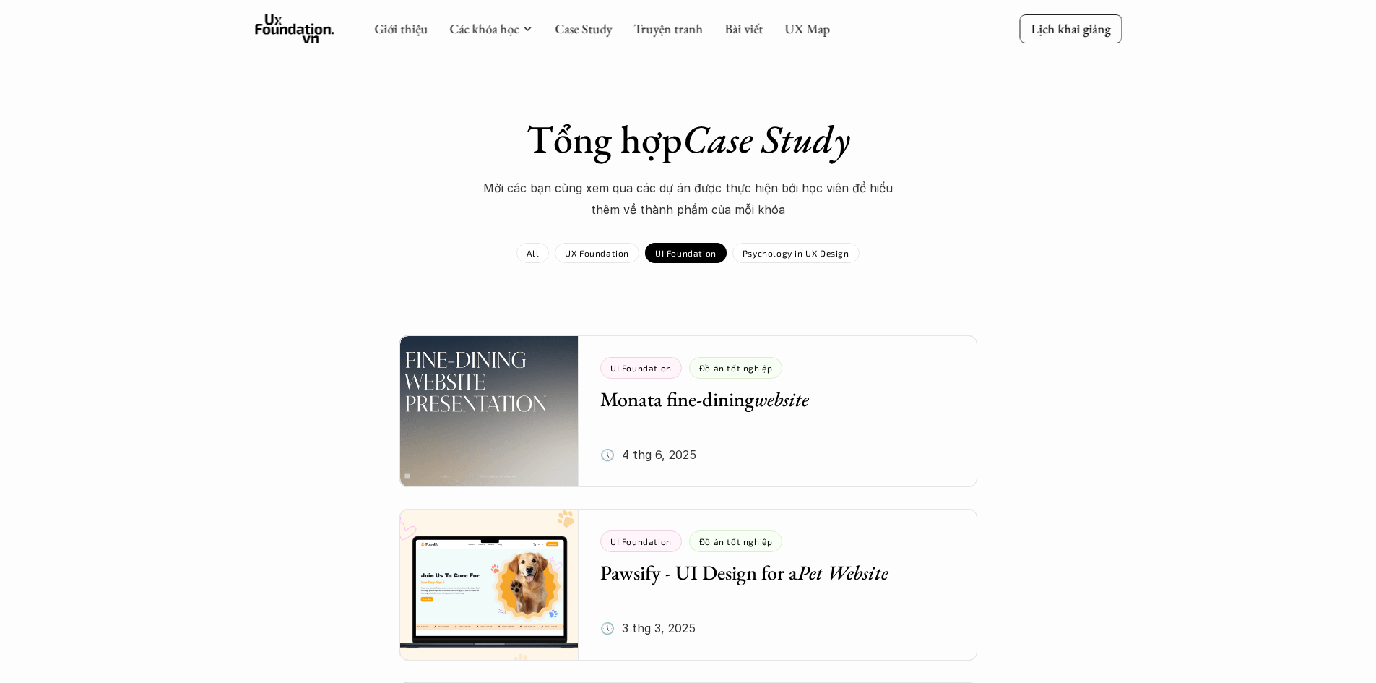
click at [279, 32] on icon at bounding box center [294, 28] width 79 height 29
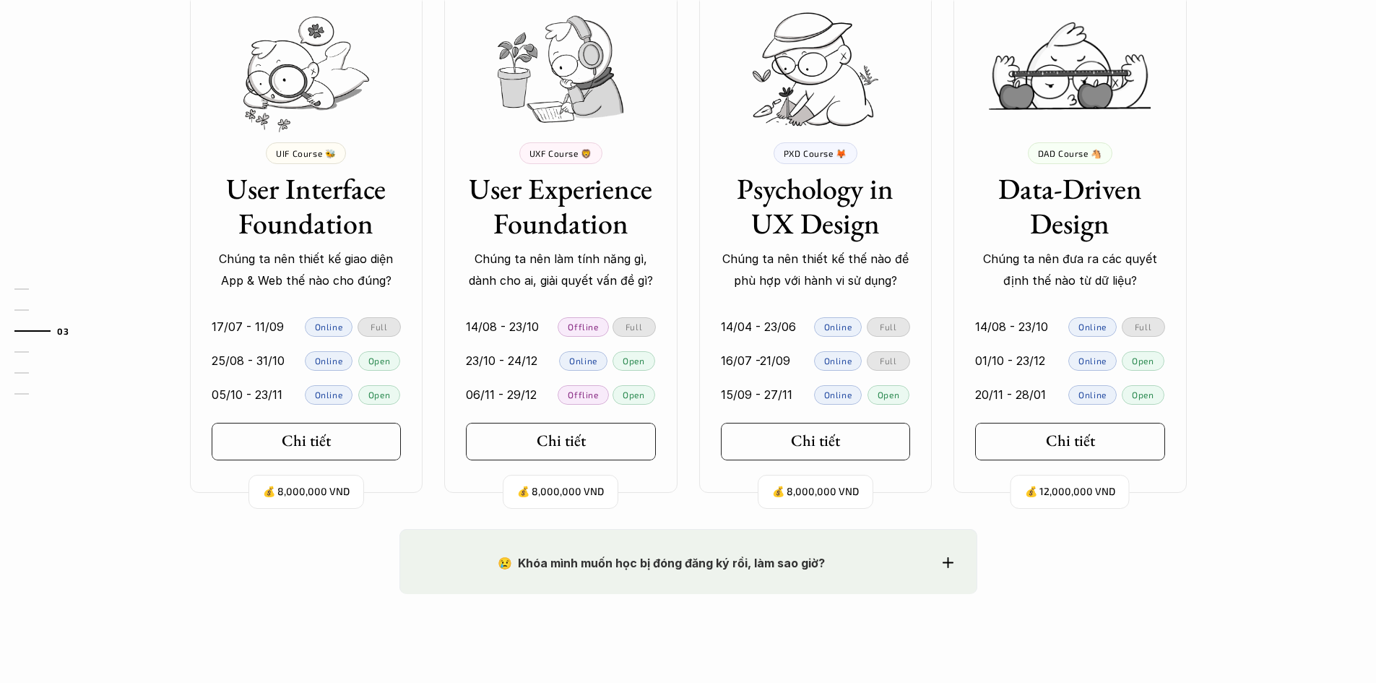
scroll to position [1373, 0]
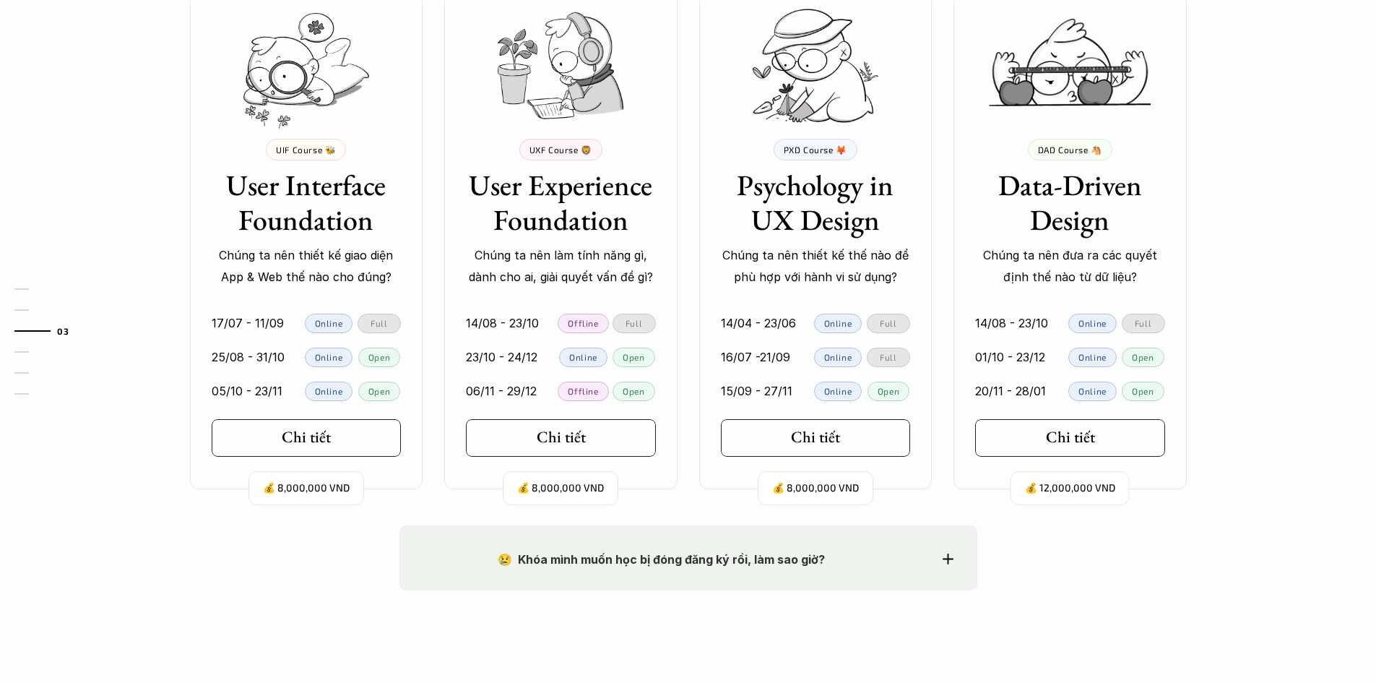
click at [501, 394] on p "06/11 - 29/12" at bounding box center [501, 391] width 71 height 22
click at [534, 428] on h5 "Chi tiết" at bounding box center [555, 437] width 49 height 19
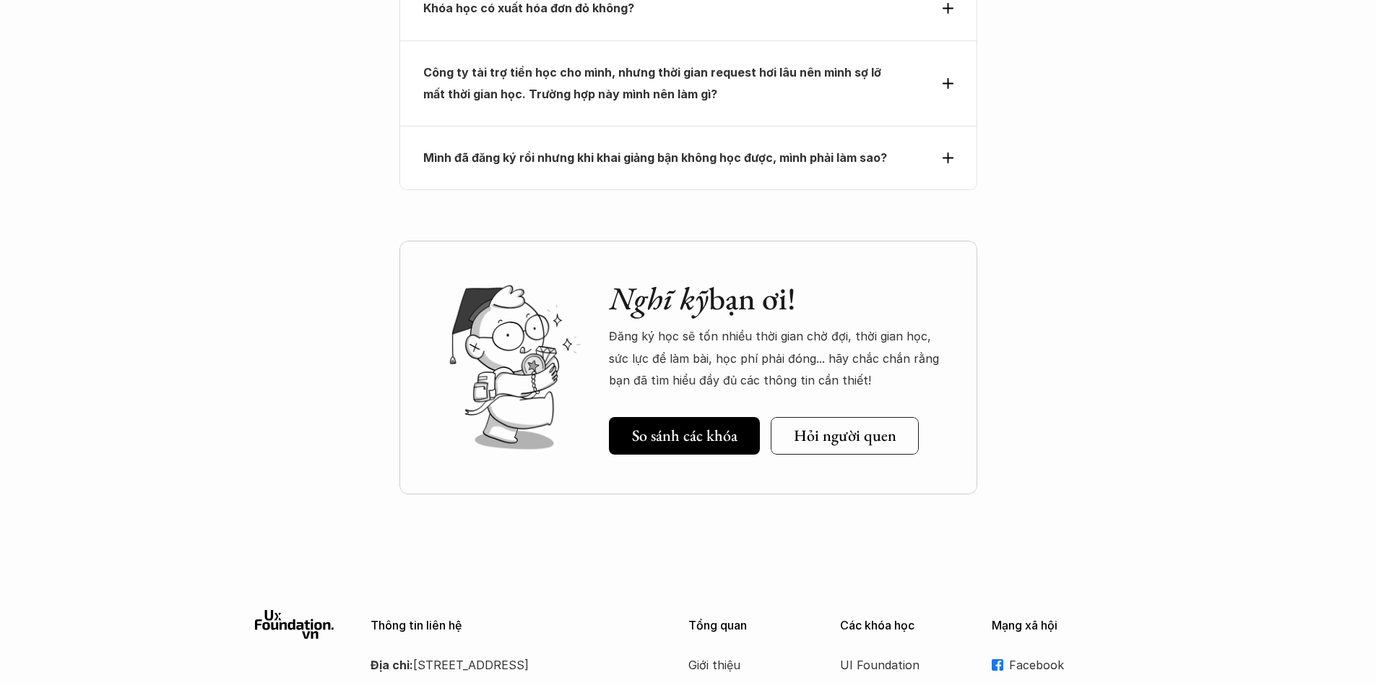
scroll to position [6574, 0]
